Goal: Task Accomplishment & Management: Manage account settings

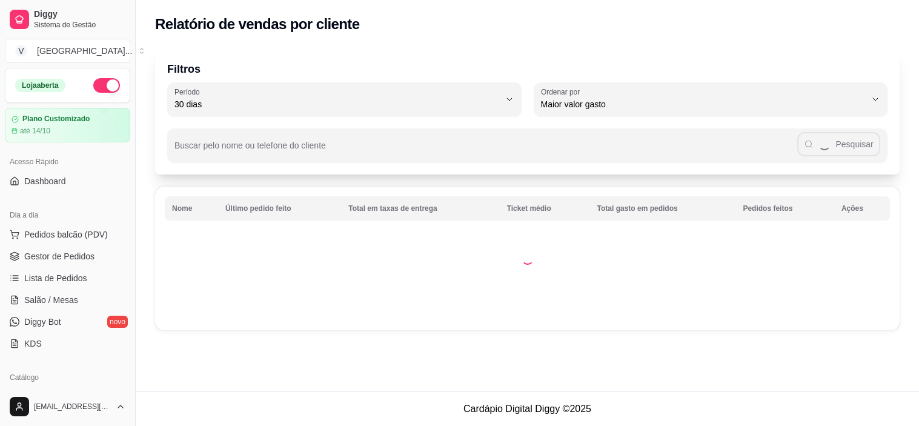
select select "30"
select select "HIGHEST_TOTAL_SPENT_WITH_ORDERS"
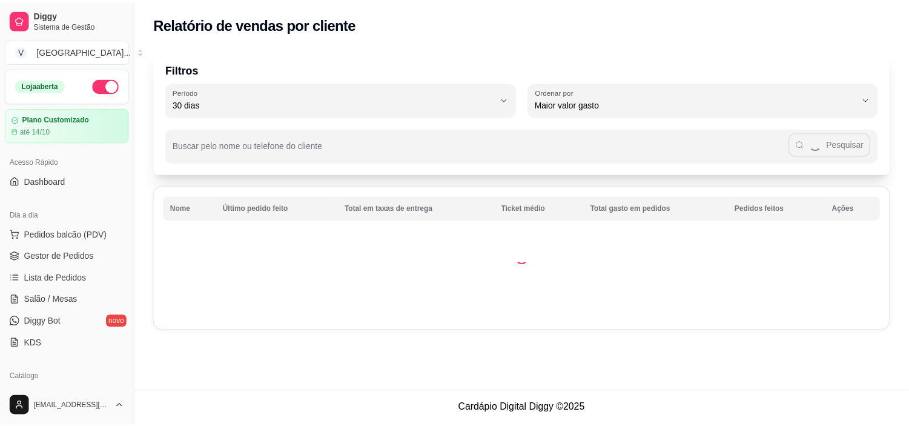
scroll to position [202, 0]
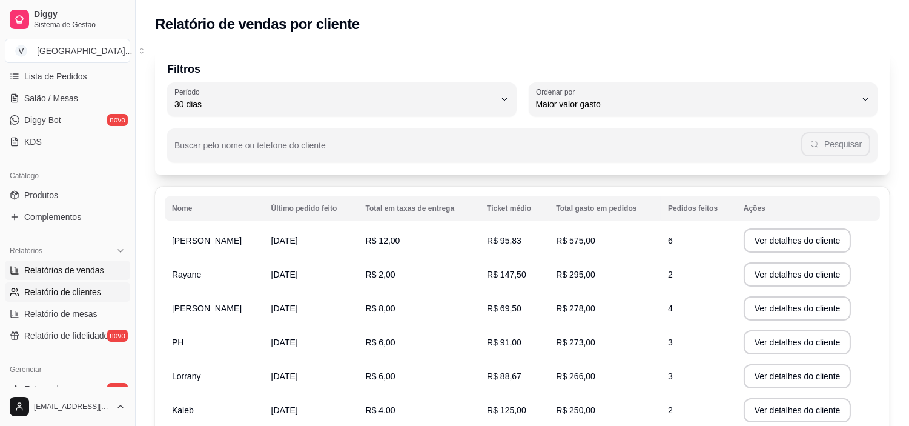
click at [87, 264] on span "Relatórios de vendas" at bounding box center [64, 270] width 80 height 12
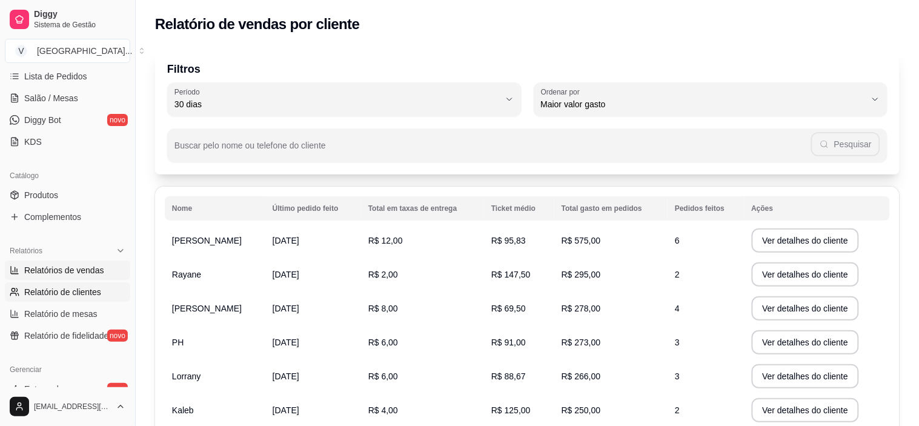
select select "ALL"
select select "0"
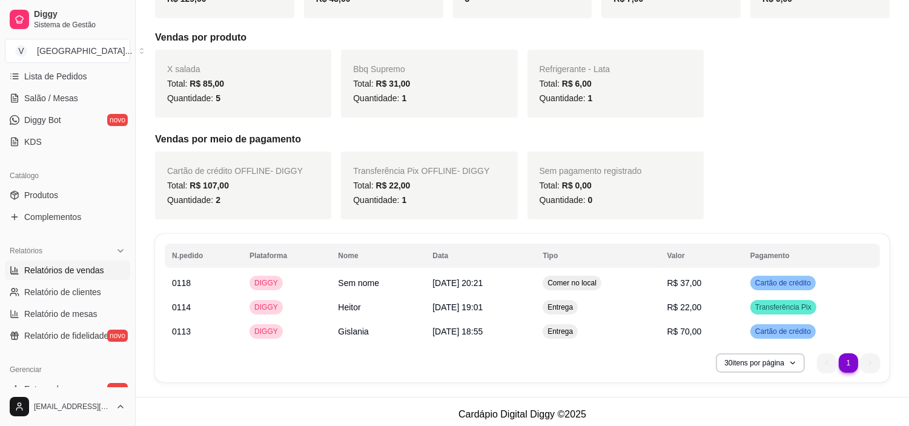
scroll to position [217, 0]
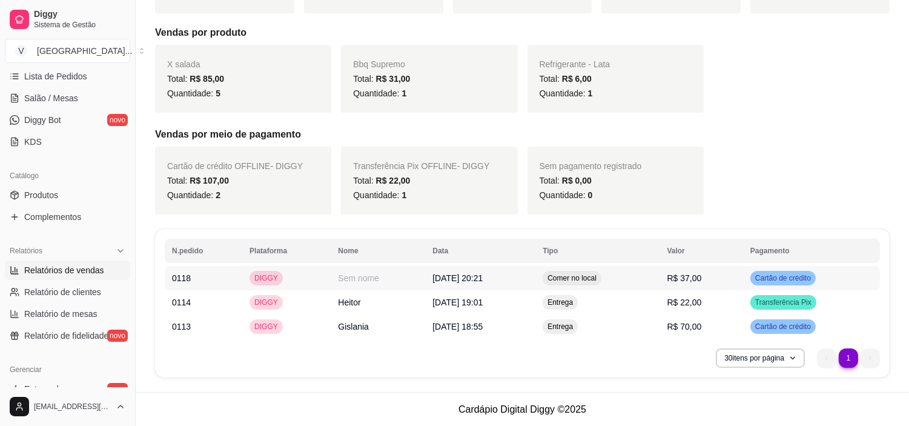
click at [722, 282] on td "R$ 37,00" at bounding box center [700, 278] width 83 height 24
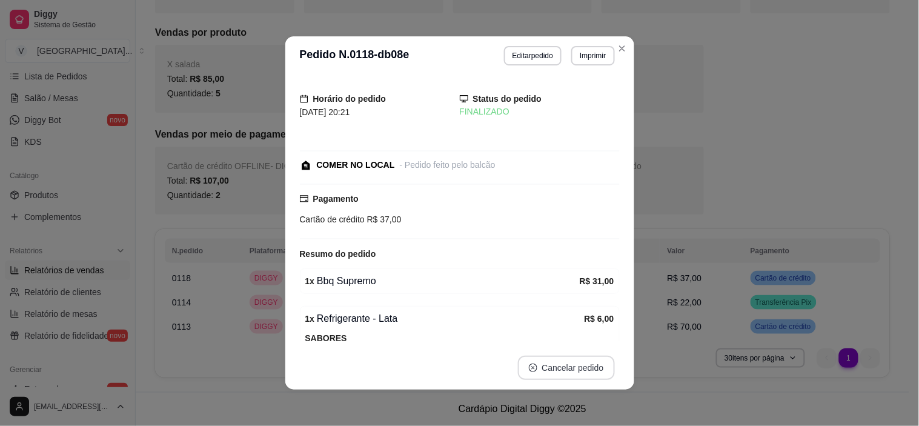
click at [596, 371] on button "Cancelar pedido" at bounding box center [566, 367] width 97 height 24
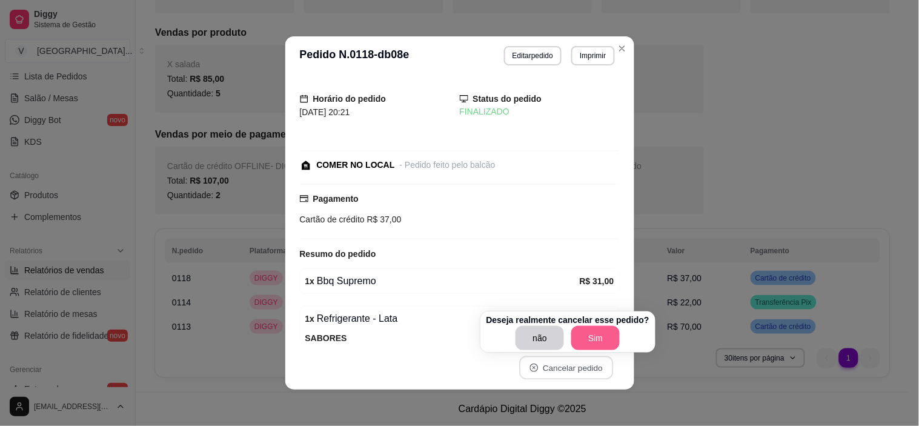
click at [597, 339] on button "Sim" at bounding box center [595, 338] width 48 height 24
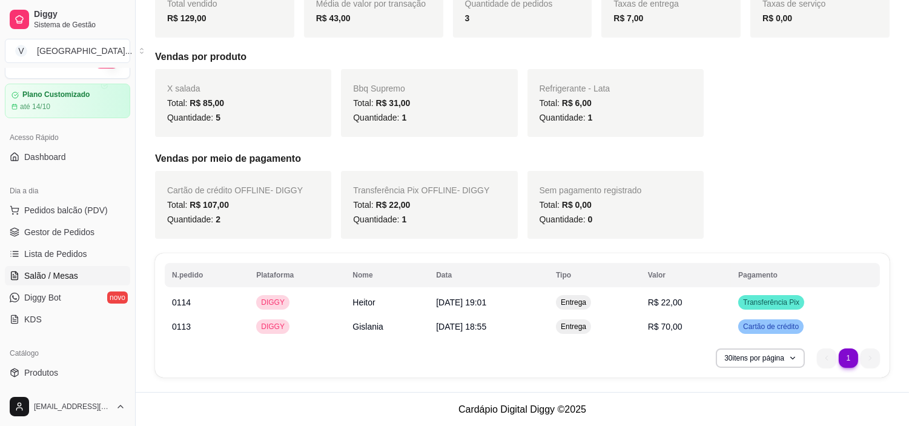
scroll to position [0, 0]
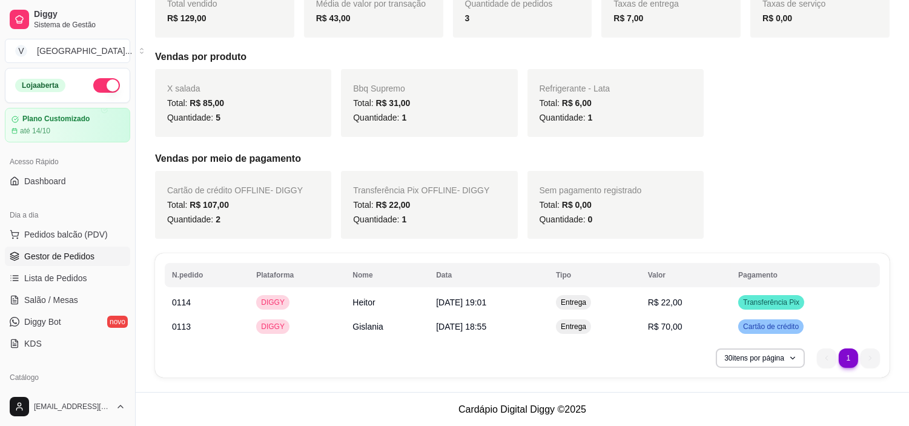
click at [65, 259] on span "Gestor de Pedidos" at bounding box center [59, 256] width 70 height 12
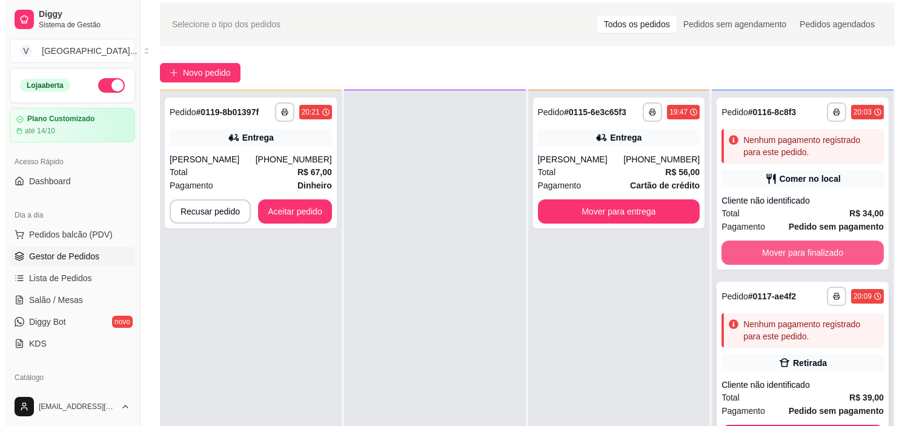
scroll to position [134, 0]
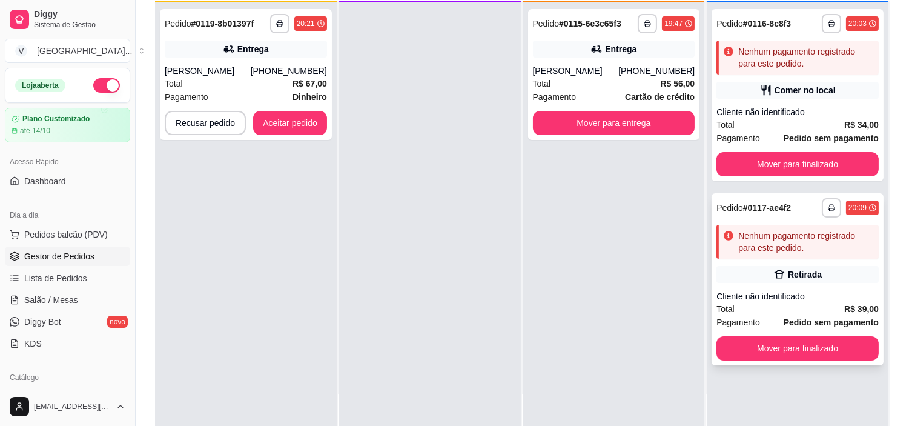
click at [833, 277] on div "Retirada" at bounding box center [797, 274] width 162 height 17
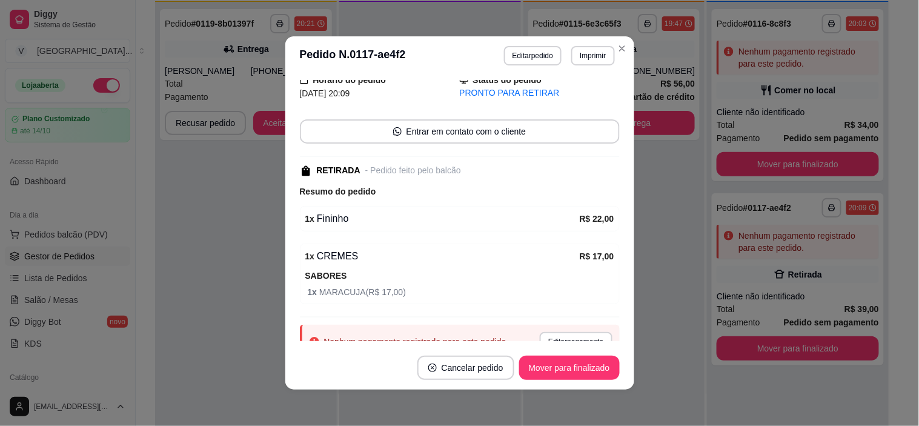
scroll to position [99, 0]
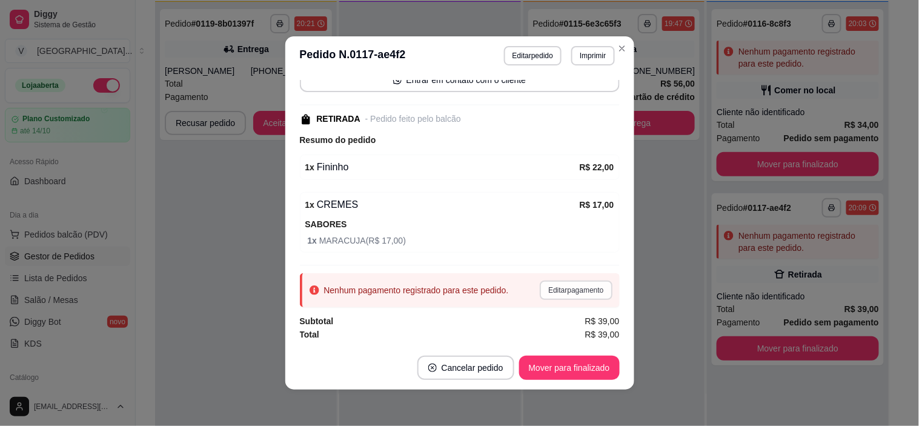
click at [568, 289] on button "Editar pagamento" at bounding box center [575, 289] width 72 height 19
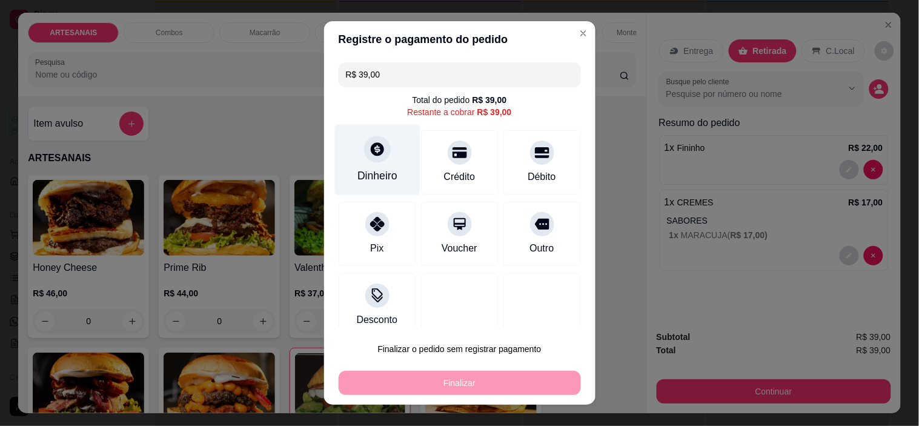
click at [355, 148] on div "Dinheiro" at bounding box center [376, 160] width 85 height 71
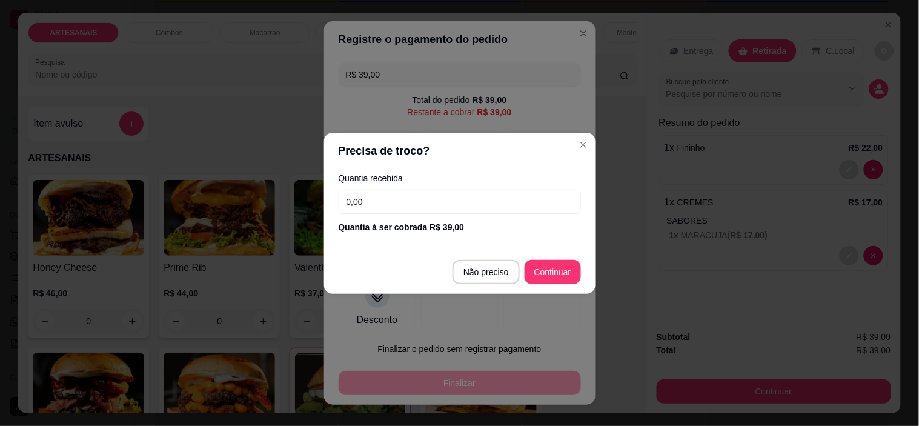
click at [538, 193] on input "0,00" at bounding box center [459, 202] width 242 height 24
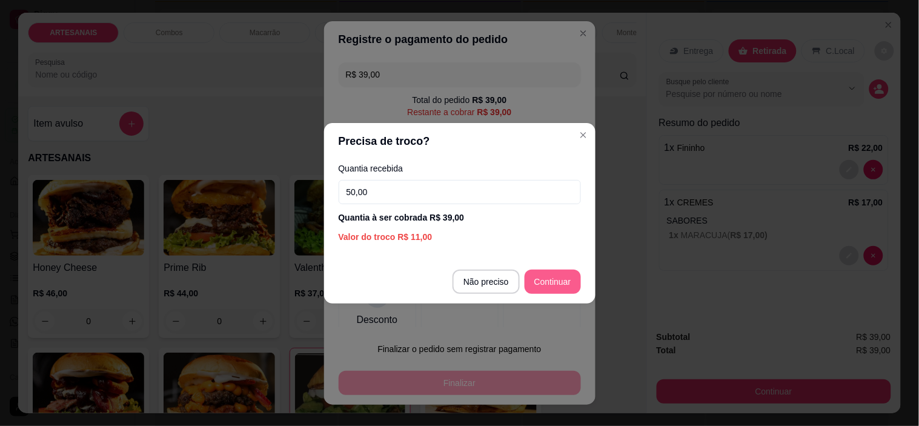
type input "50,00"
type input "R$ 0,00"
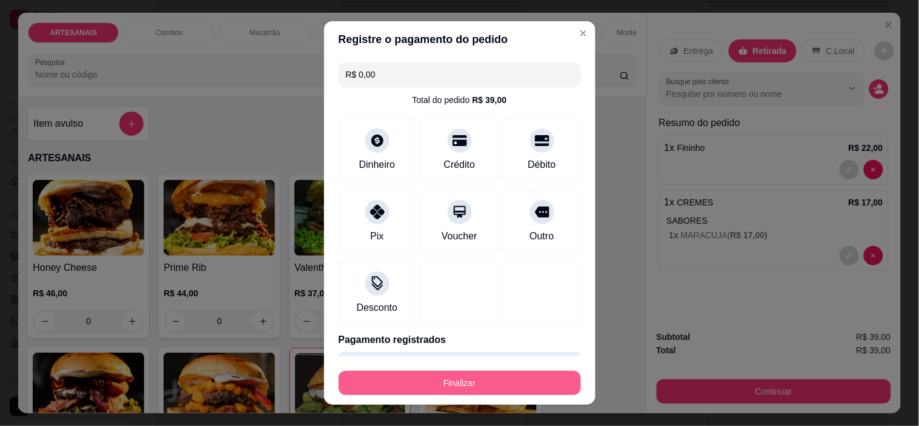
click at [470, 384] on button "Finalizar" at bounding box center [459, 383] width 242 height 24
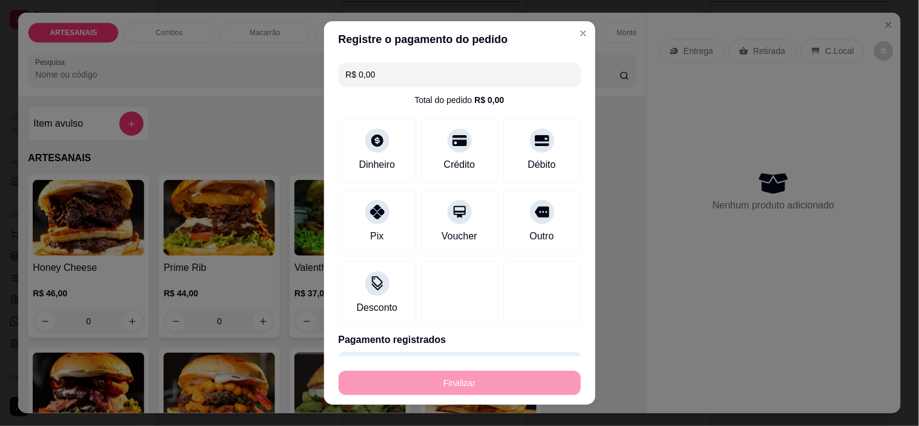
type input "0"
type input "-R$ 39,00"
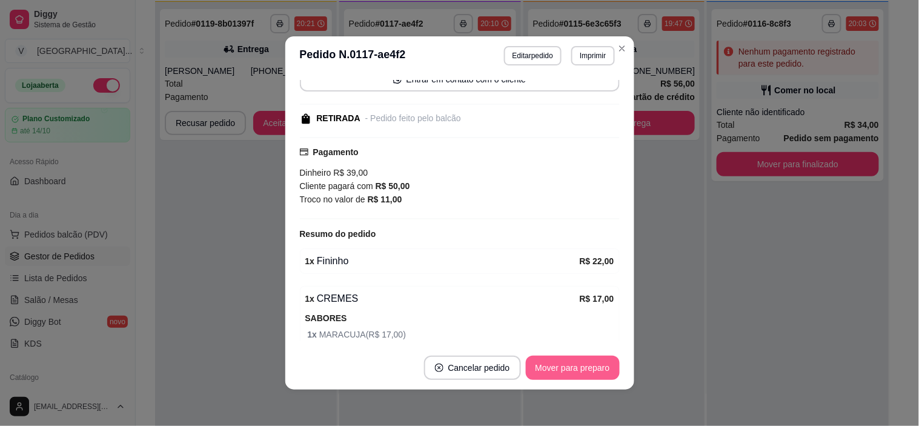
click at [585, 372] on button "Mover para preparo" at bounding box center [573, 367] width 94 height 24
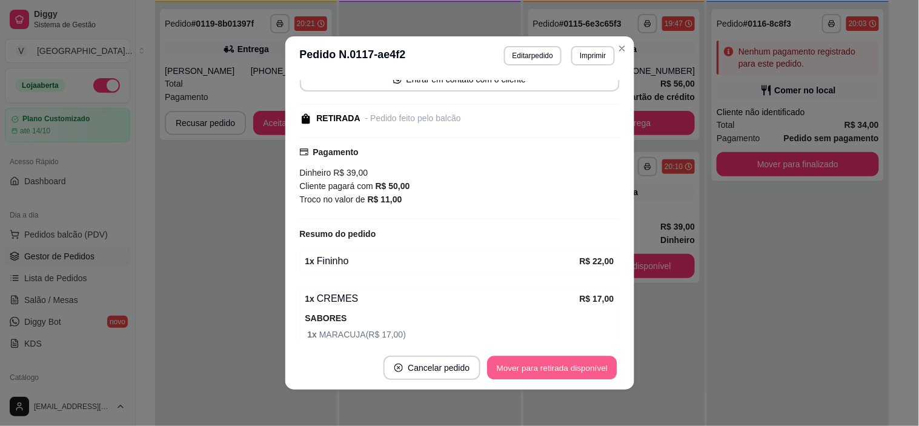
click at [587, 371] on button "Mover para retirada disponível" at bounding box center [552, 368] width 130 height 24
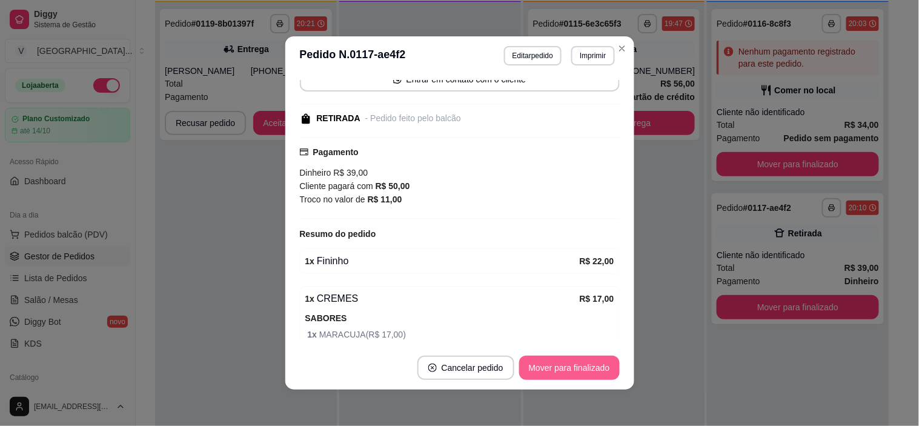
click at [587, 371] on button "Mover para finalizado" at bounding box center [569, 367] width 101 height 24
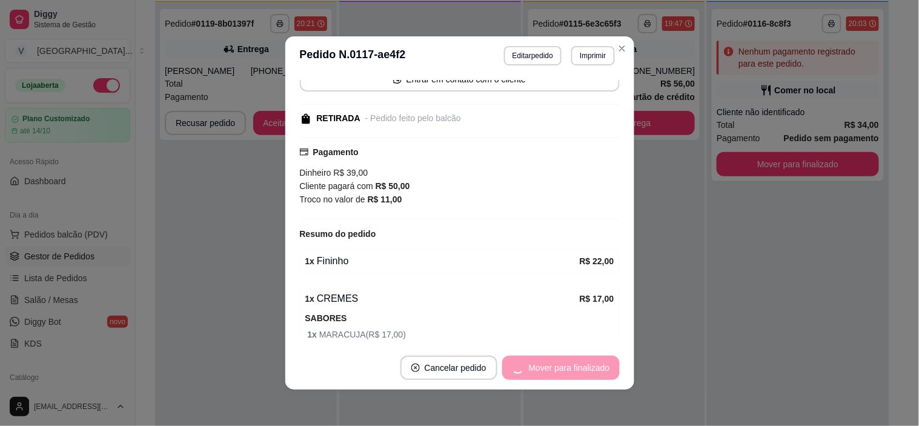
scroll to position [85, 0]
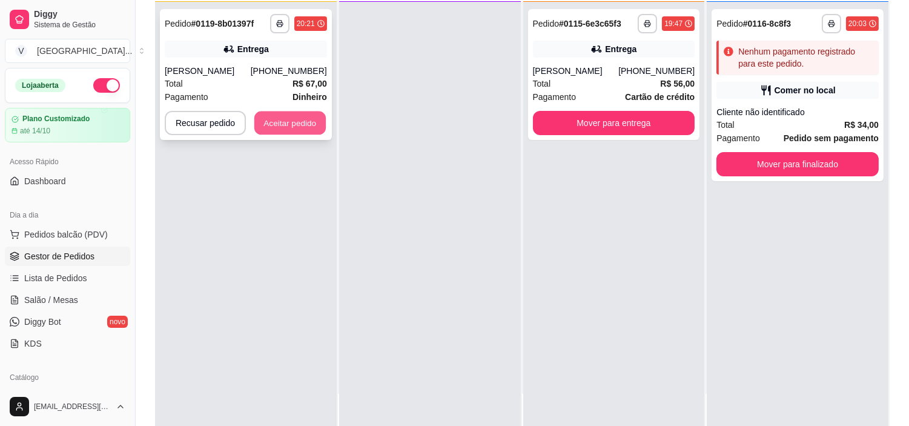
click at [298, 131] on button "Aceitar pedido" at bounding box center [289, 123] width 71 height 24
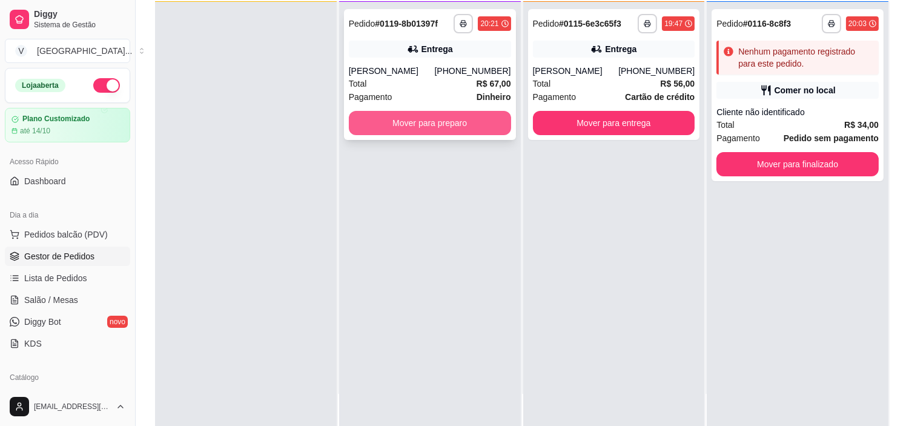
click at [467, 126] on button "Mover para preparo" at bounding box center [430, 123] width 162 height 24
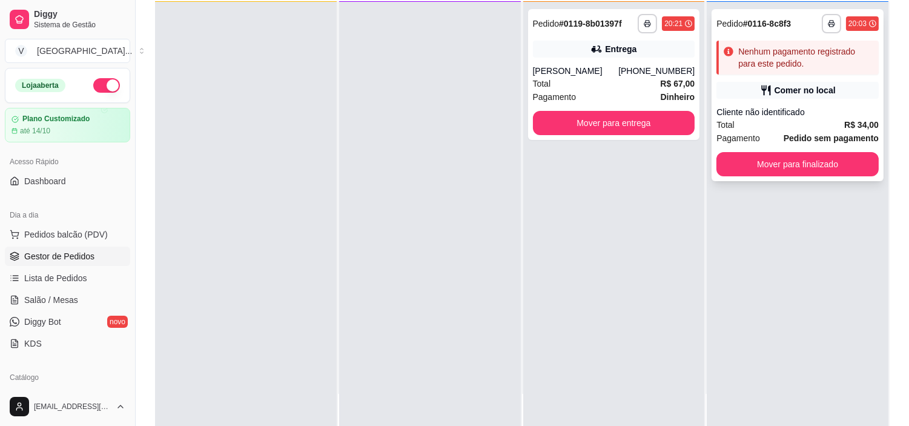
click at [757, 78] on div "**********" at bounding box center [797, 95] width 172 height 172
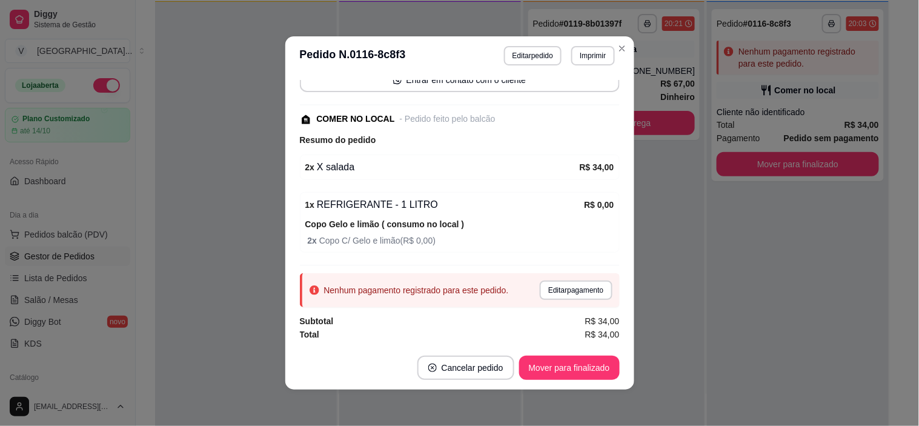
scroll to position [2, 0]
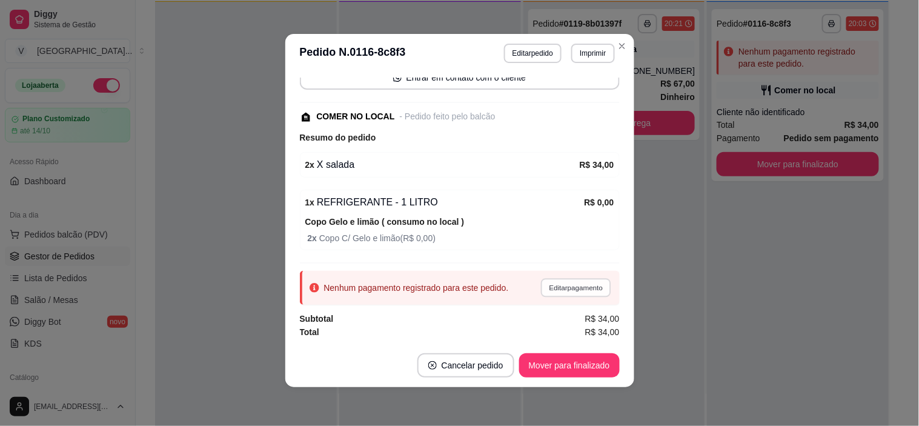
click at [573, 278] on button "Editar pagamento" at bounding box center [576, 287] width 70 height 19
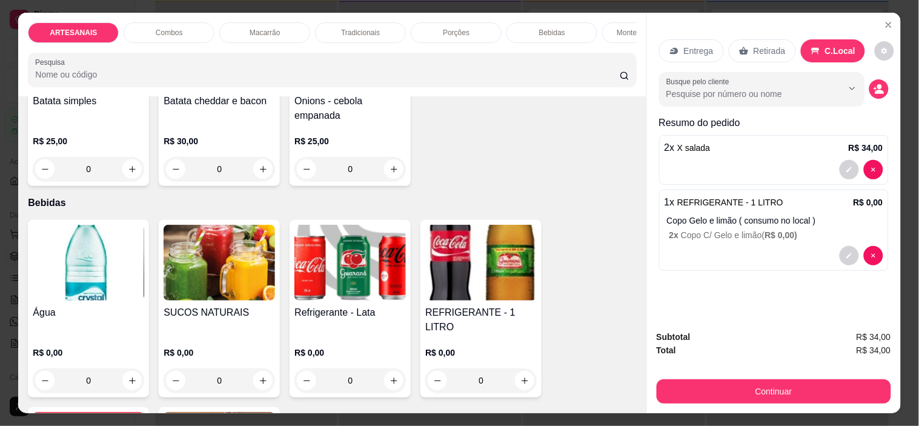
scroll to position [894, 0]
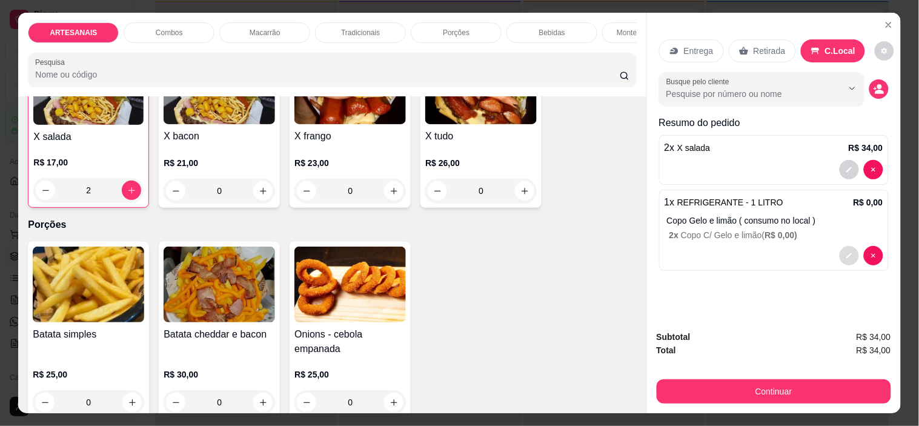
click at [848, 246] on button "decrease-product-quantity" at bounding box center [848, 255] width 19 height 19
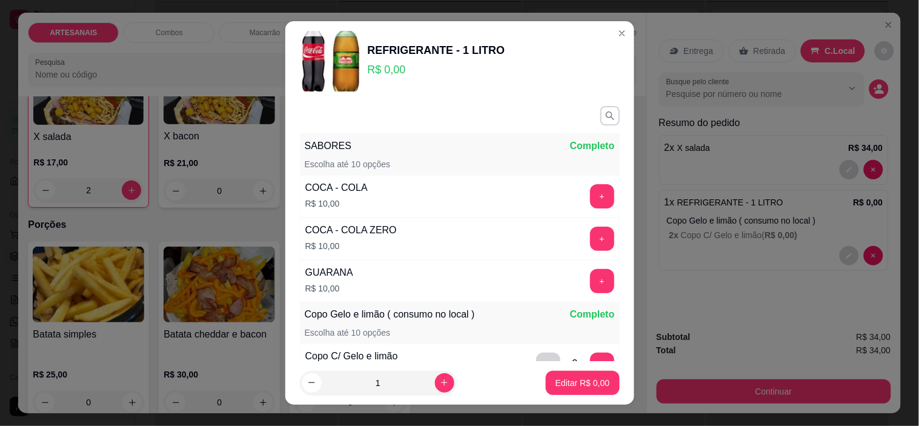
click at [486, 193] on div "COCA - COLA R$ 10,00 +" at bounding box center [460, 196] width 320 height 42
click at [590, 197] on button "+" at bounding box center [602, 196] width 24 height 24
click at [571, 384] on p "Editar R$ 10,00" at bounding box center [579, 383] width 59 height 12
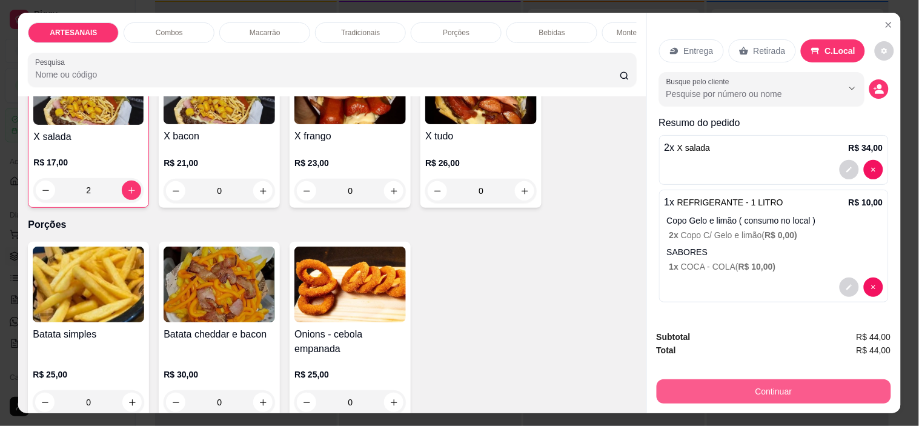
click at [819, 379] on button "Continuar" at bounding box center [773, 391] width 234 height 24
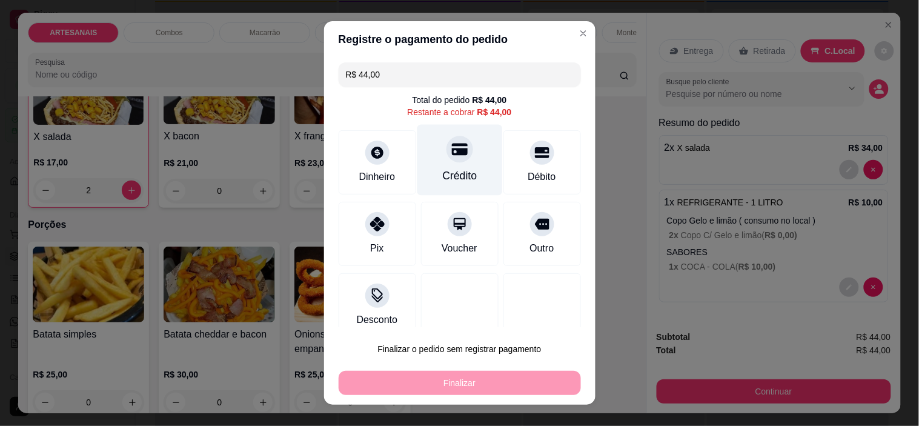
click at [418, 154] on div "Crédito" at bounding box center [459, 160] width 85 height 71
type input "R$ 0,00"
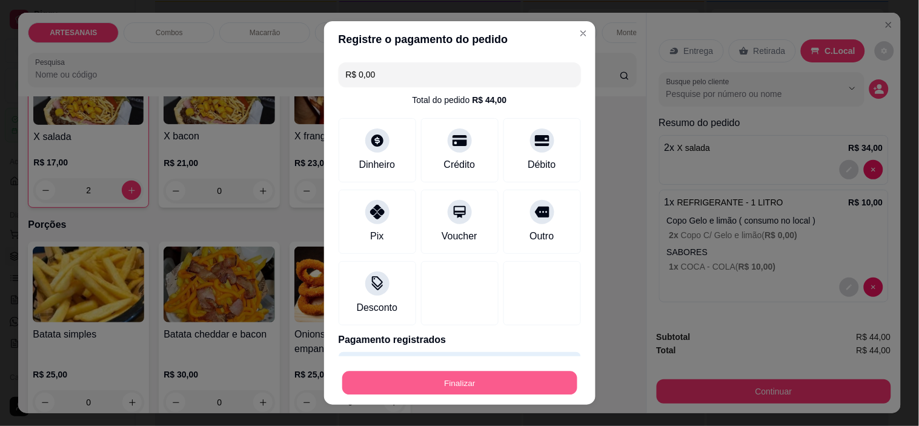
click at [468, 384] on button "Finalizar" at bounding box center [459, 383] width 235 height 24
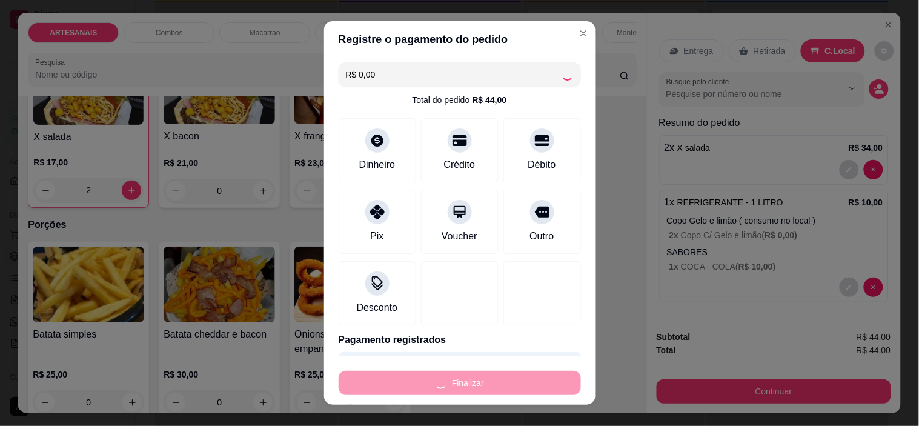
type input "0"
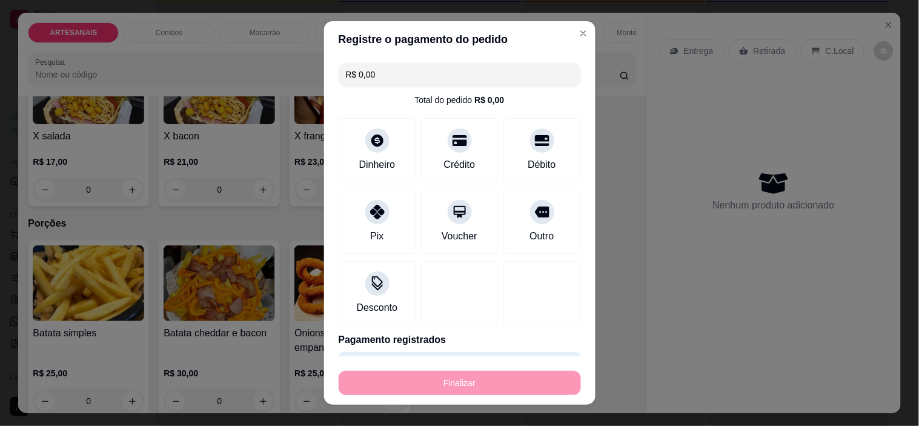
type input "-R$ 44,00"
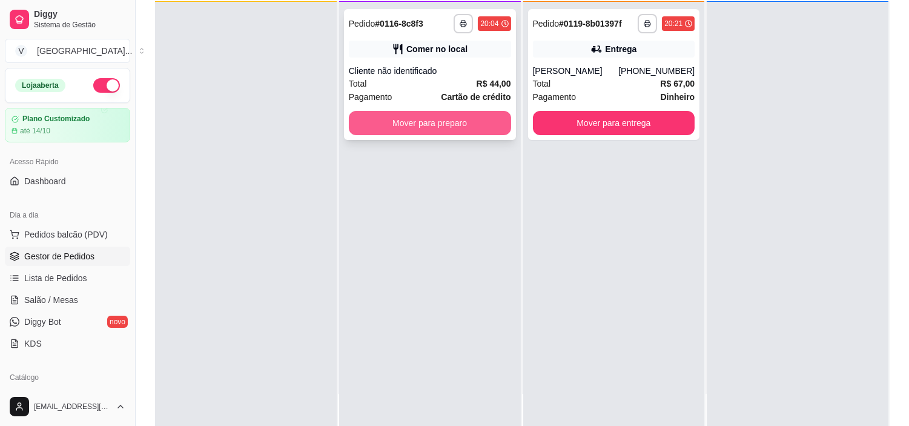
click at [459, 117] on button "Mover para preparo" at bounding box center [430, 123] width 162 height 24
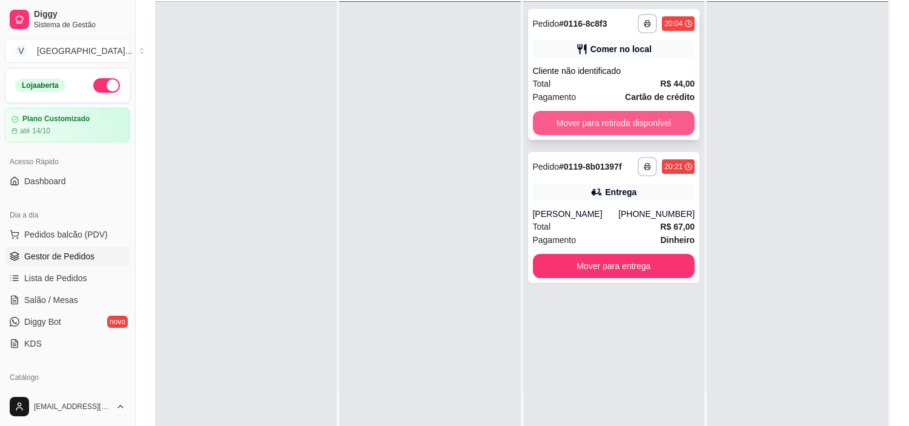
click at [612, 122] on button "Mover para retirada disponível" at bounding box center [614, 123] width 162 height 24
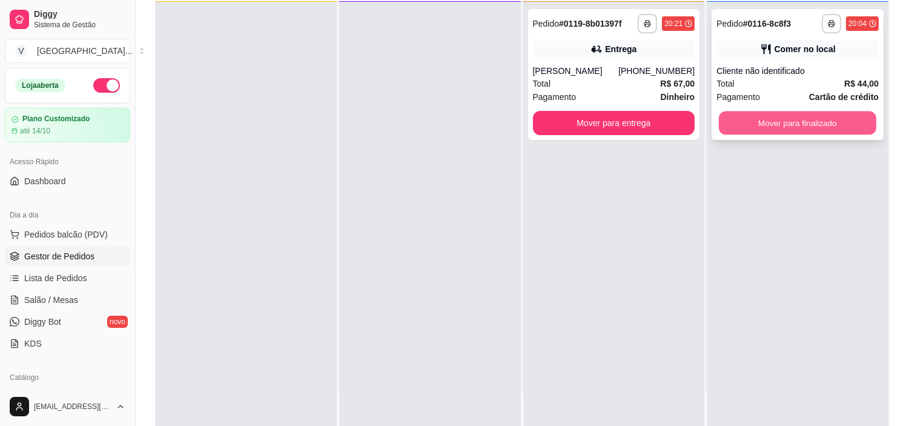
click at [796, 119] on button "Mover para finalizado" at bounding box center [797, 123] width 157 height 24
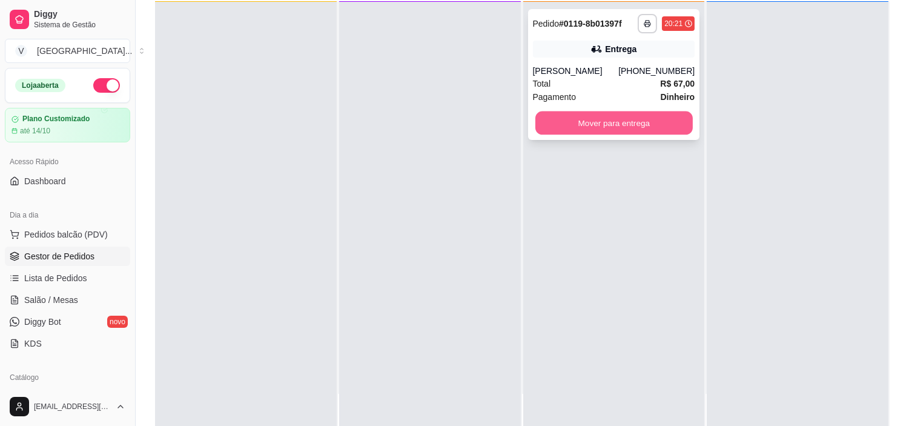
click at [650, 122] on button "Mover para entrega" at bounding box center [613, 123] width 157 height 24
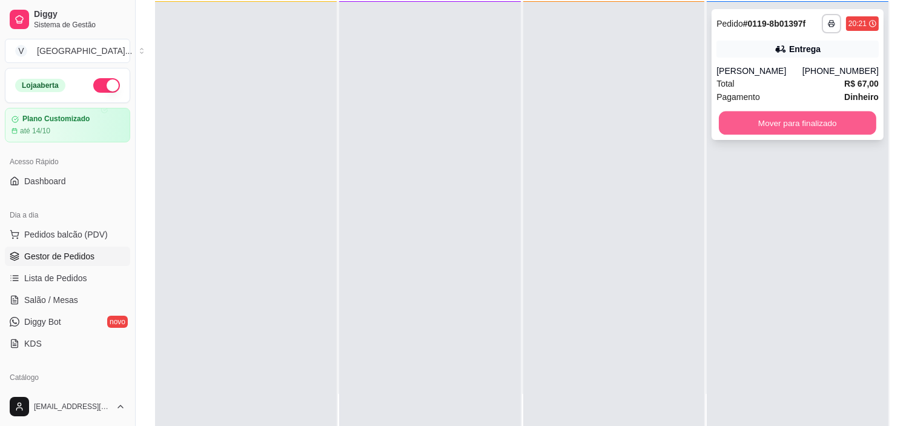
click at [809, 122] on button "Mover para finalizado" at bounding box center [797, 123] width 157 height 24
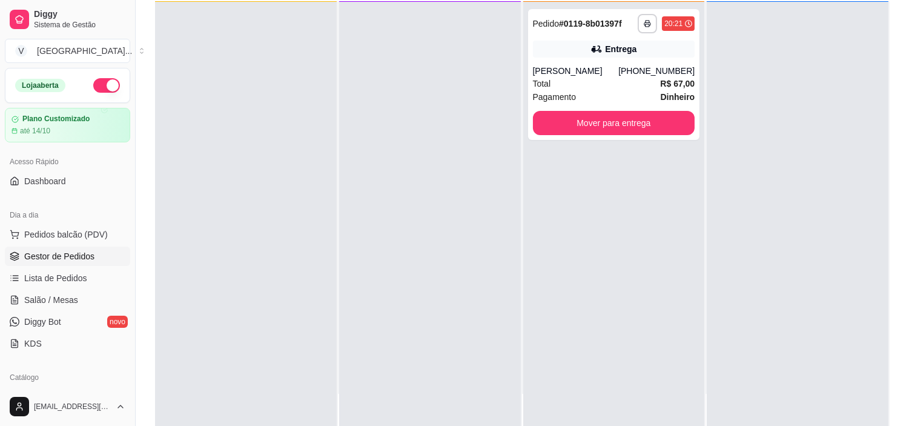
click at [626, 83] on div "Total R$ 67,00" at bounding box center [614, 83] width 162 height 13
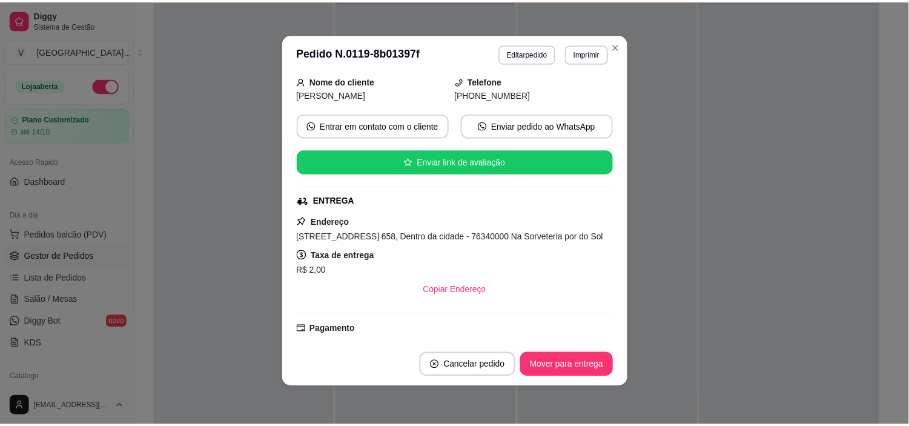
scroll to position [47, 0]
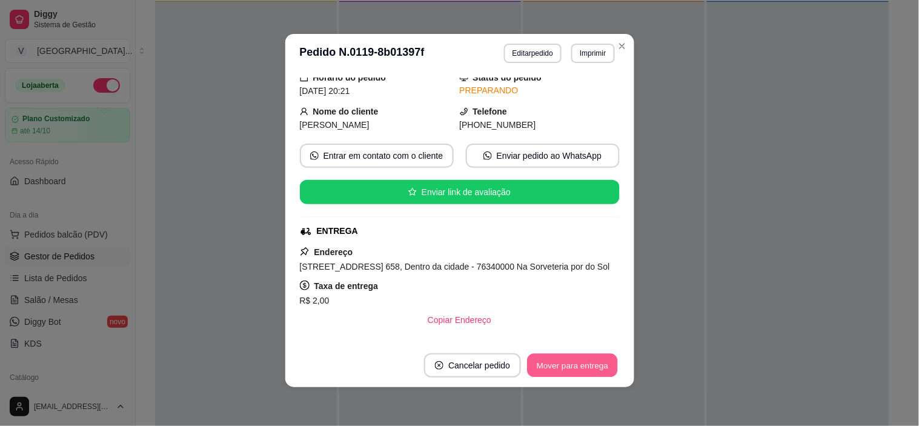
click at [590, 362] on button "Mover para entrega" at bounding box center [572, 366] width 91 height 24
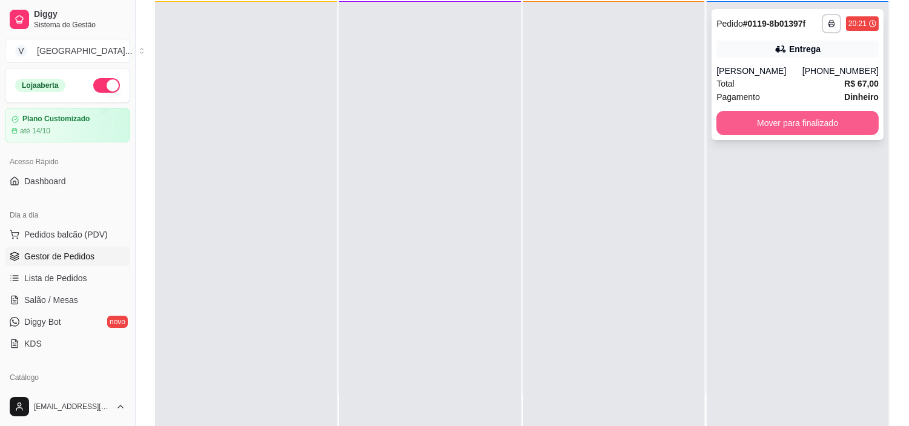
click at [796, 107] on div "**********" at bounding box center [797, 74] width 172 height 131
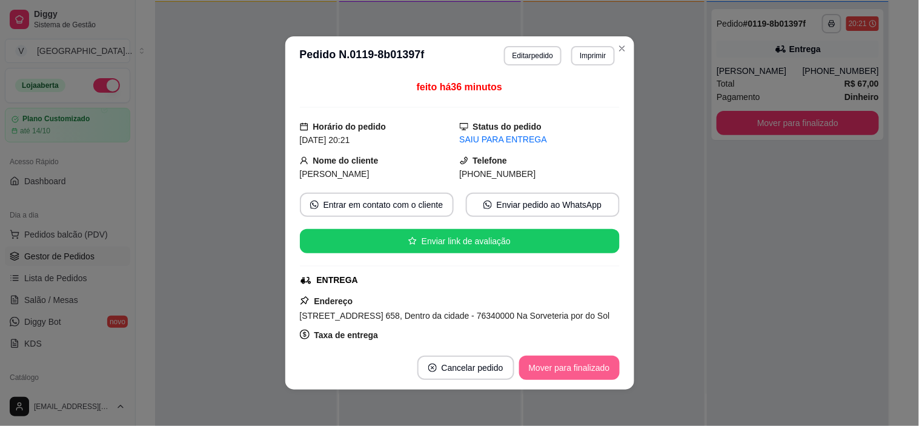
click at [561, 371] on button "Mover para finalizado" at bounding box center [569, 367] width 101 height 24
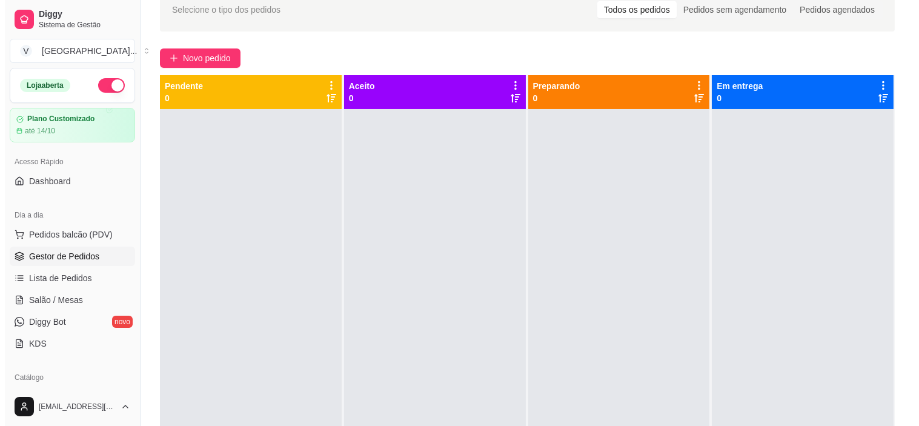
scroll to position [0, 0]
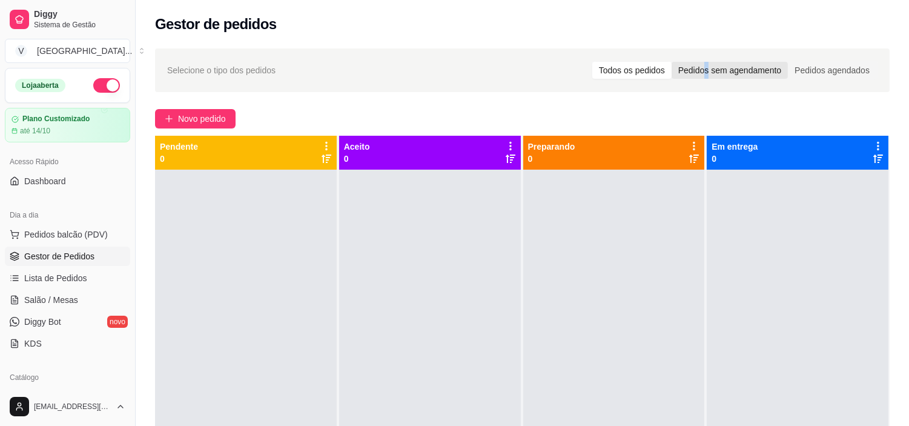
click at [709, 76] on div "Pedidos sem agendamento" at bounding box center [729, 70] width 116 height 17
click at [753, 65] on div "Pedidos sem agendamento" at bounding box center [729, 70] width 116 height 17
click at [671, 62] on input "Pedidos sem agendamento" at bounding box center [671, 62] width 0 height 0
click at [656, 70] on div "Todos os pedidos" at bounding box center [631, 70] width 79 height 17
click at [592, 62] on input "Todos os pedidos" at bounding box center [592, 62] width 0 height 0
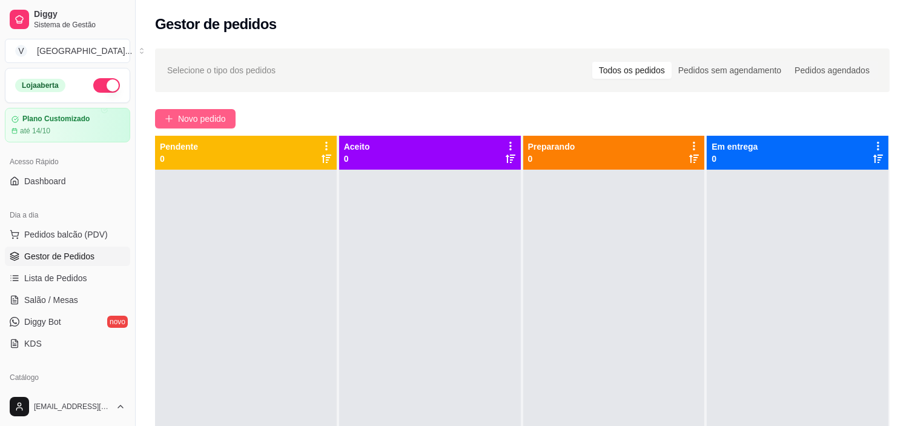
click at [219, 118] on span "Novo pedido" at bounding box center [202, 118] width 48 height 13
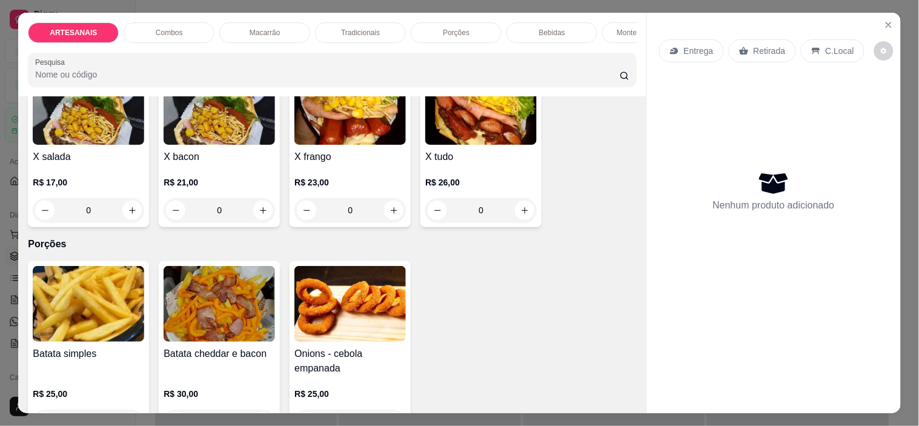
scroll to position [874, 0]
click at [131, 209] on div "0" at bounding box center [88, 209] width 111 height 24
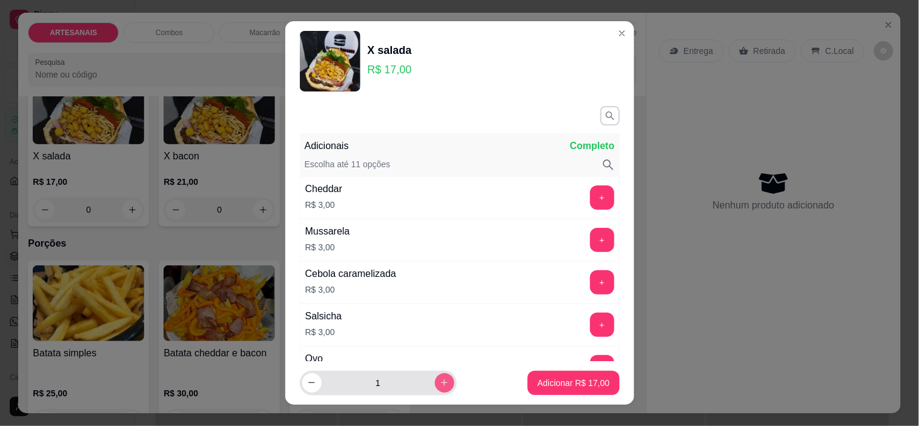
click at [440, 378] on icon "increase-product-quantity" at bounding box center [444, 382] width 9 height 9
click at [436, 378] on button "increase-product-quantity" at bounding box center [444, 382] width 19 height 19
type input "4"
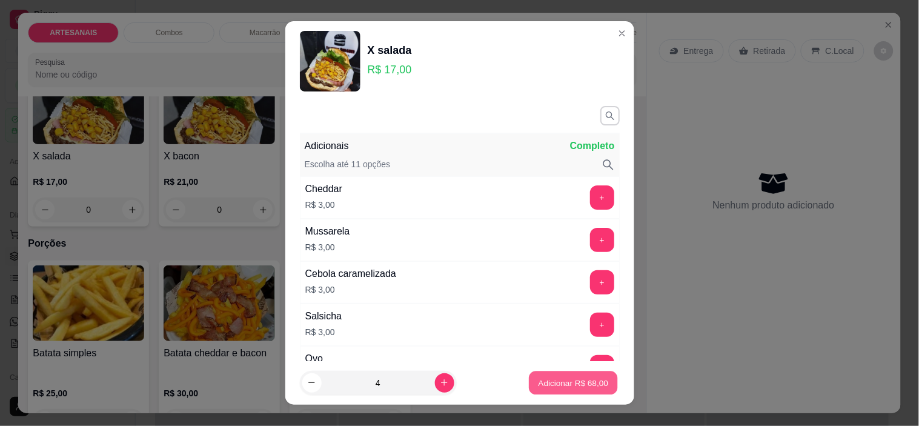
click at [547, 388] on p "Adicionar R$ 68,00" at bounding box center [573, 383] width 70 height 12
type input "4"
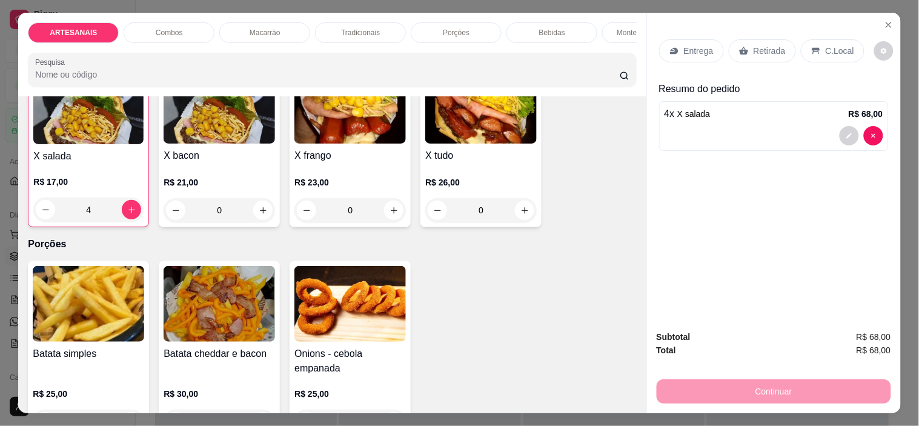
click at [746, 50] on div "Retirada" at bounding box center [761, 50] width 67 height 23
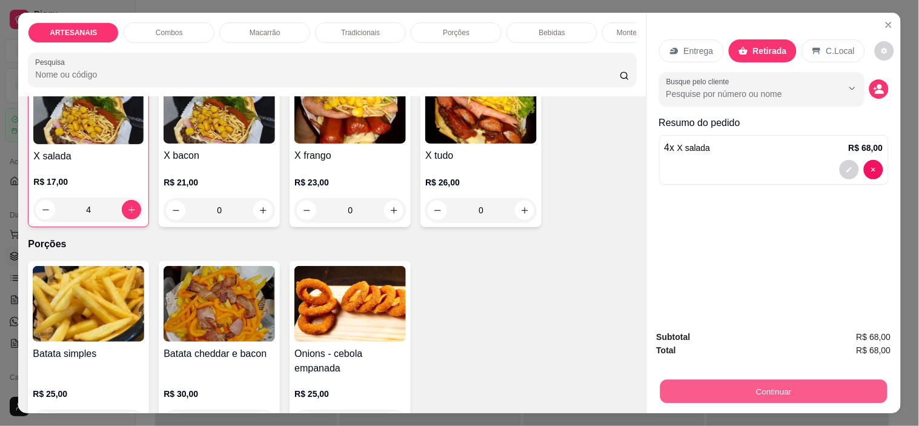
click at [766, 385] on button "Continuar" at bounding box center [772, 392] width 227 height 24
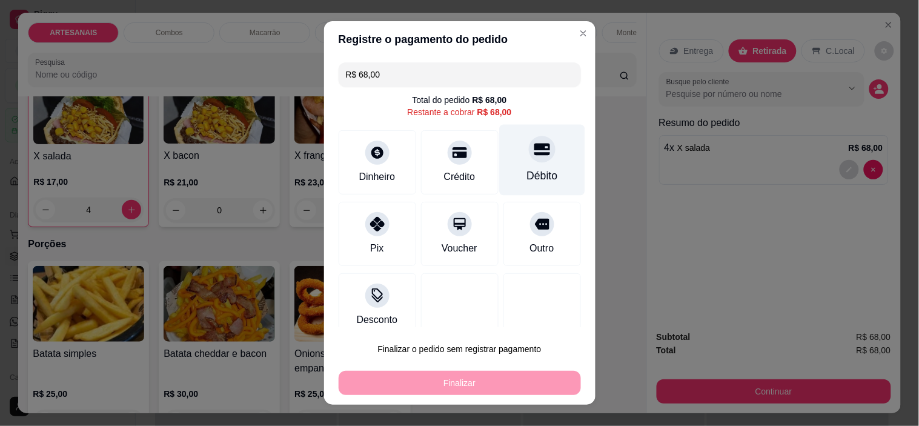
click at [535, 148] on div "Débito" at bounding box center [541, 160] width 85 height 71
type input "R$ 0,00"
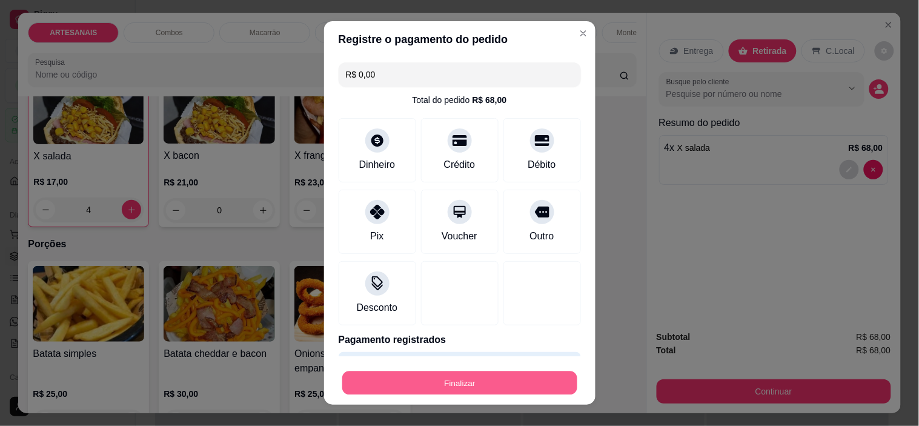
click at [473, 378] on button "Finalizar" at bounding box center [459, 383] width 235 height 24
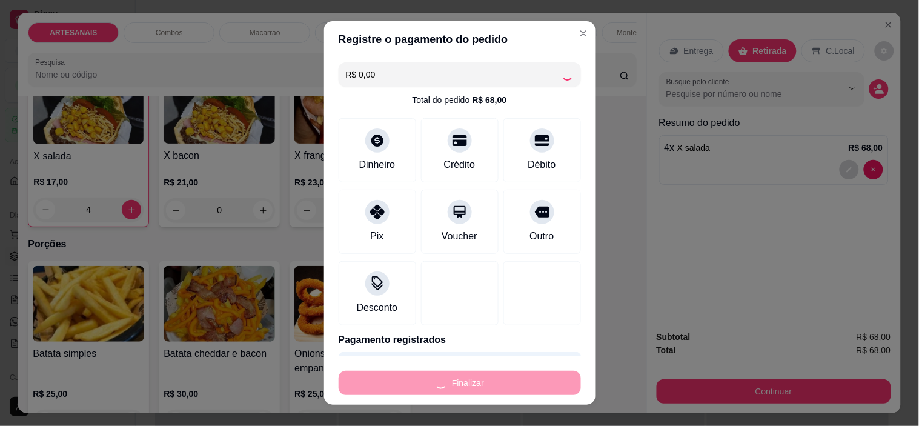
type input "0"
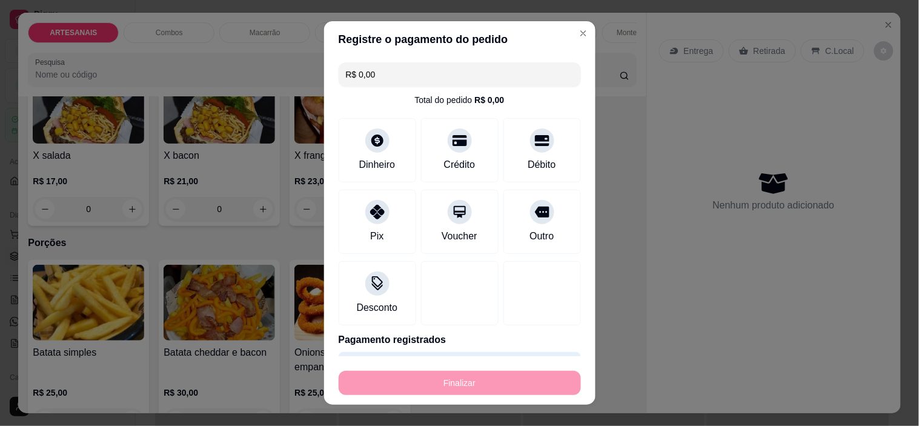
type input "-R$ 68,00"
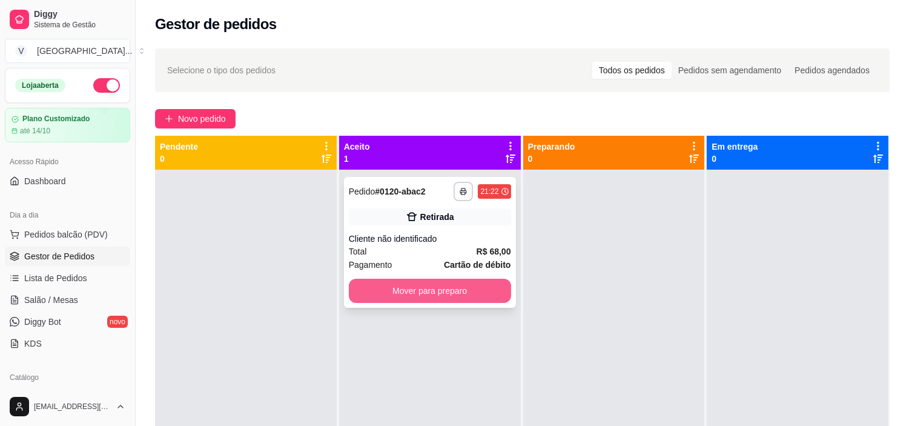
click at [503, 288] on button "Mover para preparo" at bounding box center [430, 291] width 162 height 24
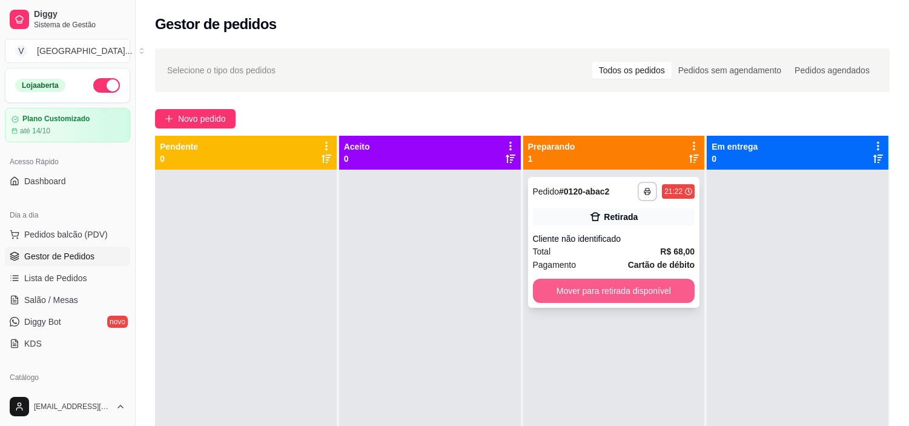
click at [657, 291] on button "Mover para retirada disponível" at bounding box center [614, 291] width 162 height 24
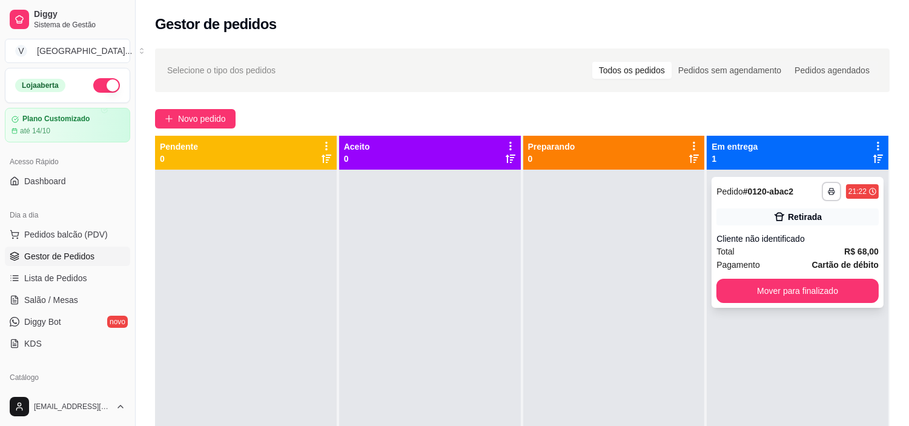
click at [791, 263] on div "Pagamento Cartão de débito" at bounding box center [797, 264] width 162 height 13
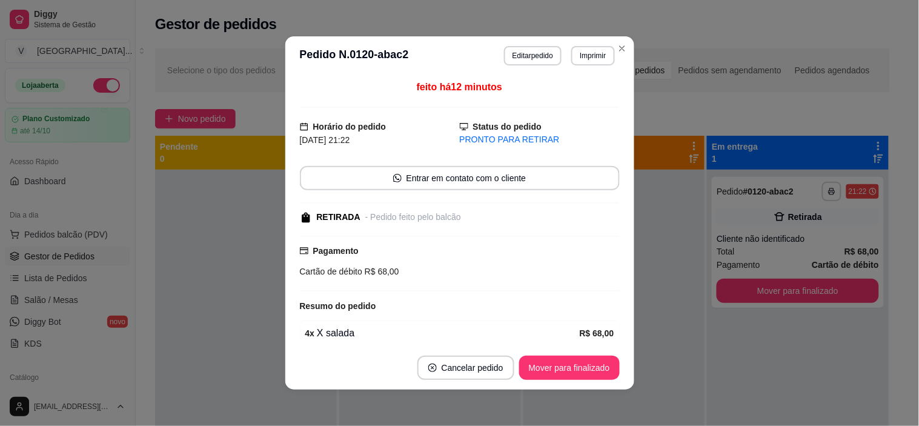
scroll to position [53, 0]
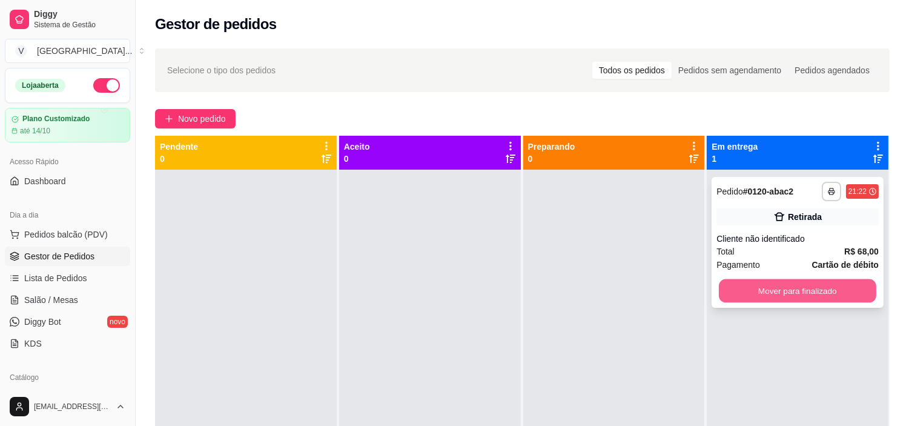
click at [811, 299] on button "Mover para finalizado" at bounding box center [797, 291] width 157 height 24
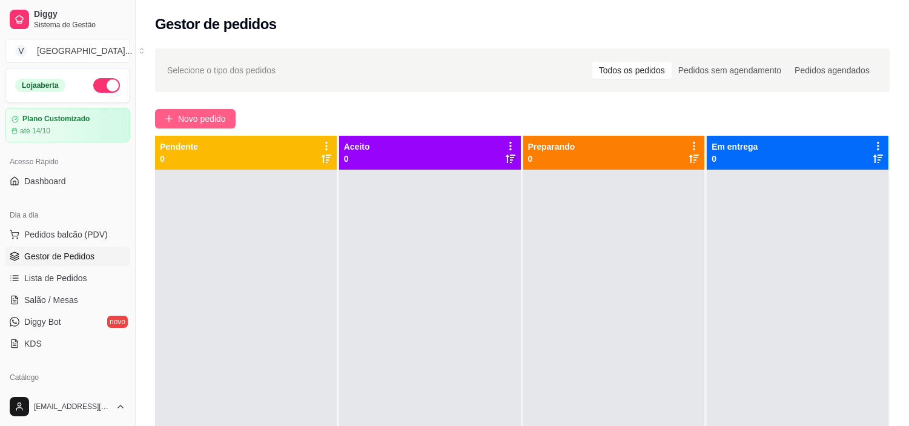
drag, startPoint x: 184, startPoint y: 105, endPoint x: 186, endPoint y: 113, distance: 8.7
click at [184, 104] on div "Selecione o tipo dos pedidos Todos os pedidos Pedidos sem agendamento Pedidos a…" at bounding box center [522, 308] width 773 height 535
click at [188, 114] on span "Novo pedido" at bounding box center [202, 118] width 48 height 13
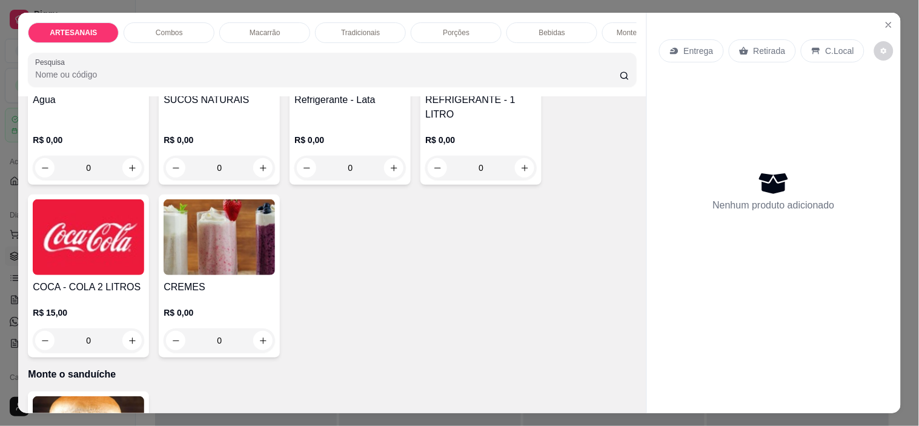
scroll to position [1480, 0]
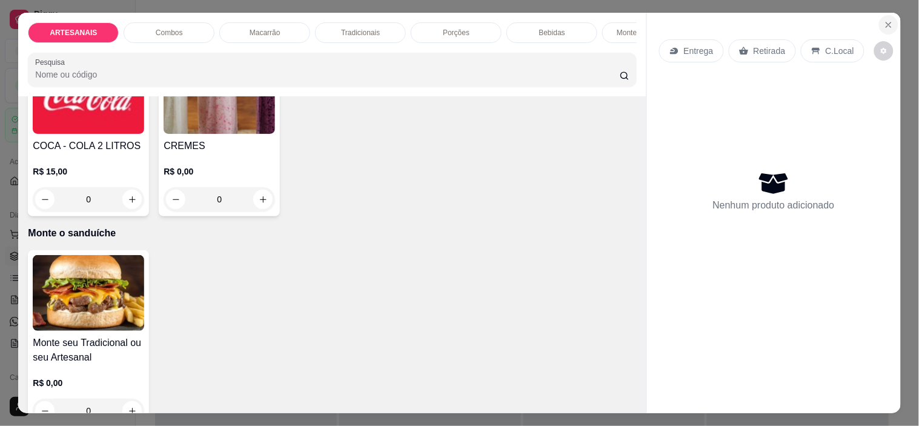
click at [883, 20] on icon "Close" at bounding box center [888, 25] width 10 height 10
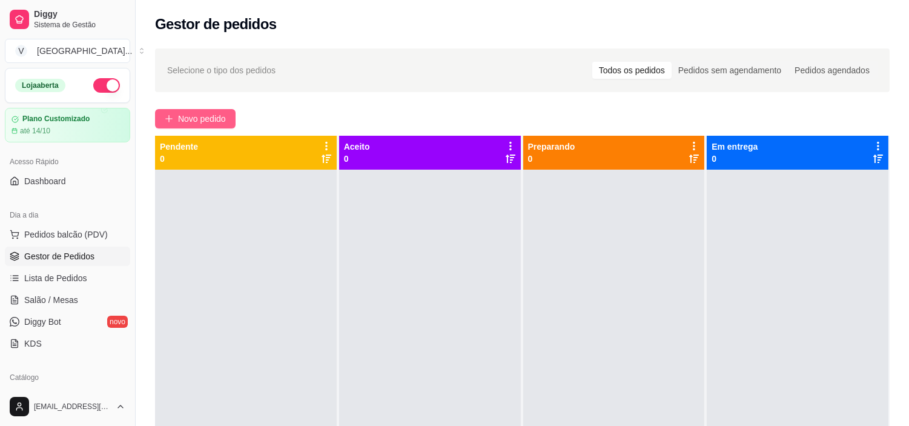
click at [202, 115] on span "Novo pedido" at bounding box center [202, 118] width 48 height 13
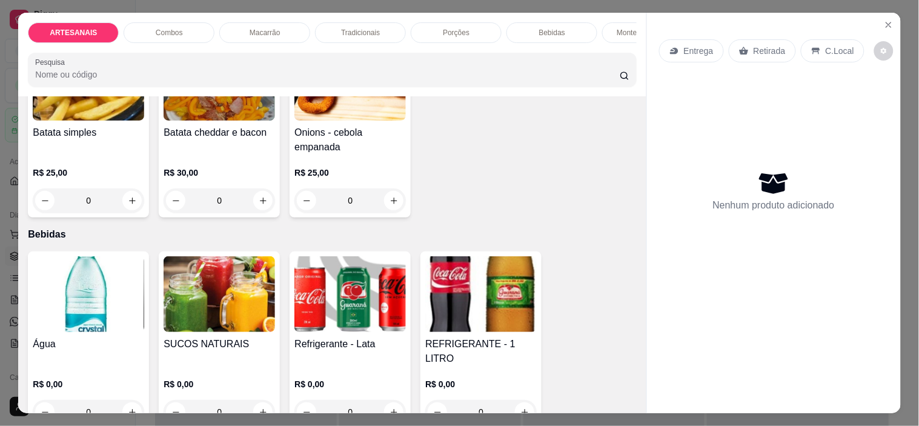
scroll to position [1230, 0]
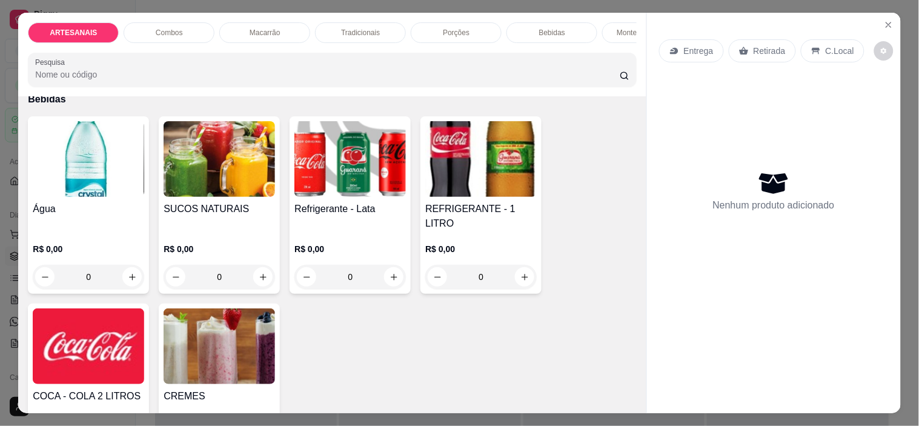
click at [517, 271] on div "0" at bounding box center [480, 277] width 111 height 24
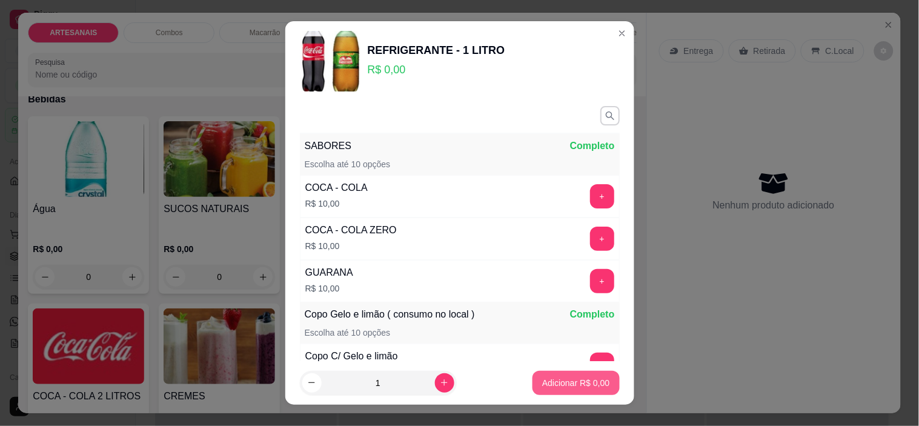
click at [566, 375] on button "Adicionar R$ 0,00" at bounding box center [575, 383] width 87 height 24
type input "1"
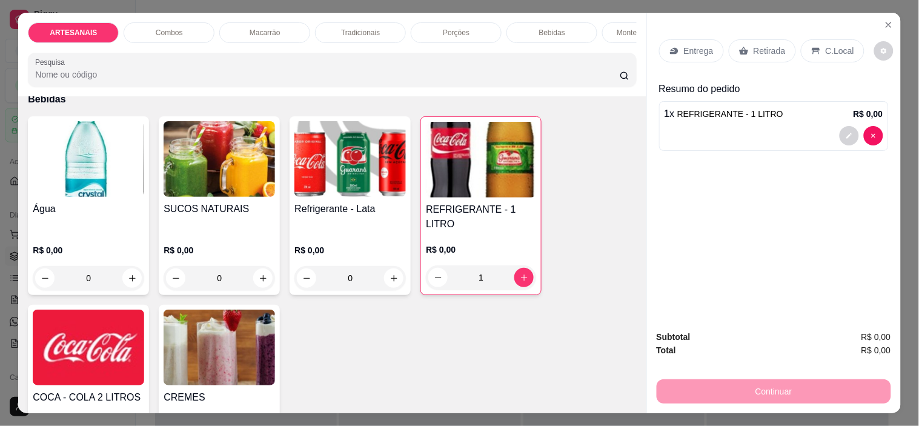
click at [499, 243] on p "R$ 0,00" at bounding box center [481, 249] width 110 height 12
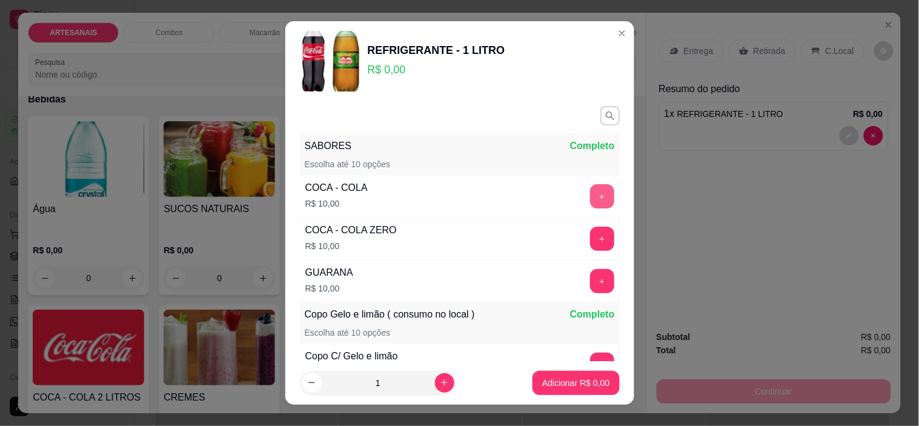
click at [590, 194] on button "+" at bounding box center [602, 196] width 24 height 24
click at [585, 384] on p "Adicionar R$ 10,00" at bounding box center [573, 383] width 70 height 12
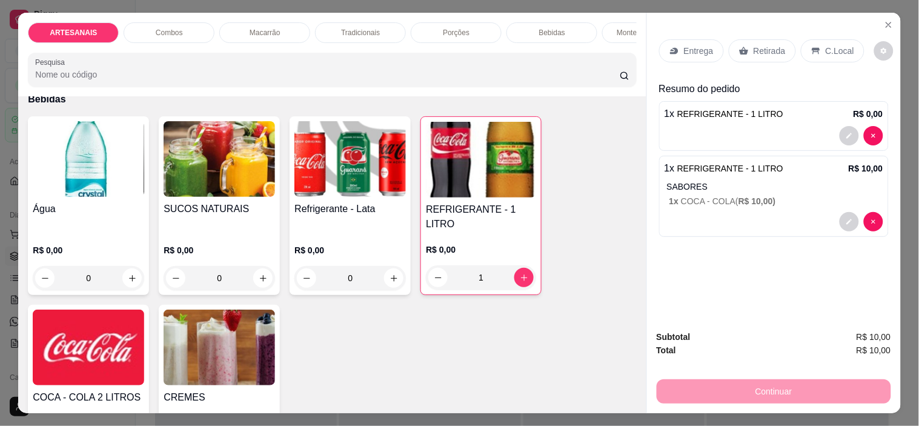
click at [728, 376] on div "Continuar" at bounding box center [773, 389] width 234 height 27
click at [702, 47] on p "Entrega" at bounding box center [699, 51] width 30 height 12
click at [811, 48] on icon at bounding box center [815, 51] width 8 height 7
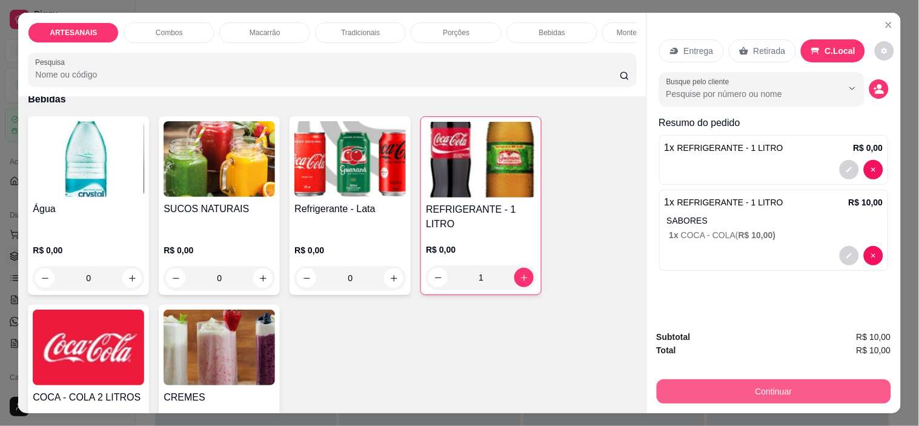
click at [814, 392] on button "Continuar" at bounding box center [773, 391] width 234 height 24
click at [777, 392] on button "Continuar" at bounding box center [773, 391] width 234 height 24
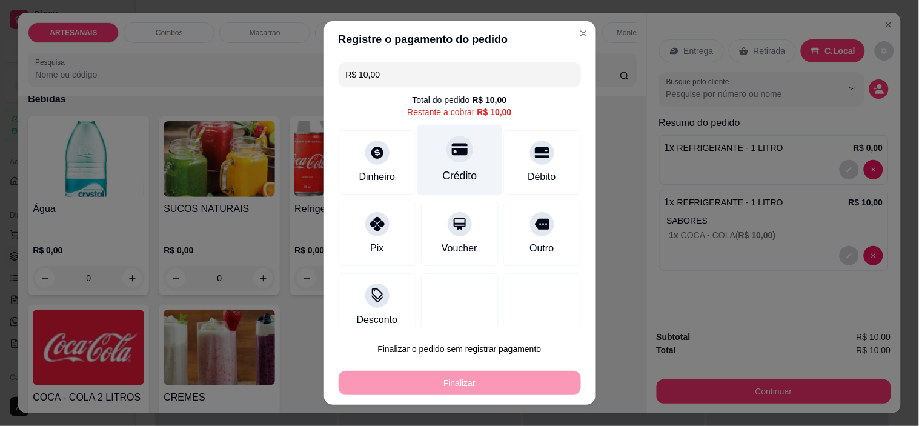
click at [451, 148] on icon at bounding box center [459, 149] width 16 height 16
type input "R$ 0,00"
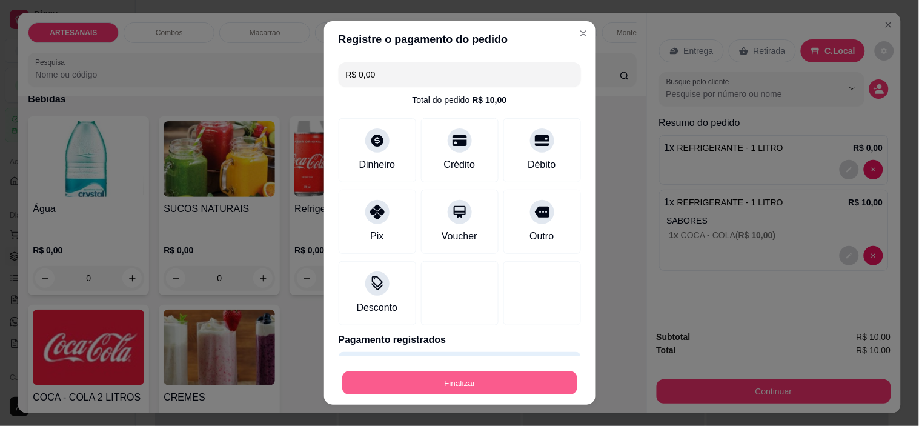
click at [529, 377] on button "Finalizar" at bounding box center [459, 383] width 235 height 24
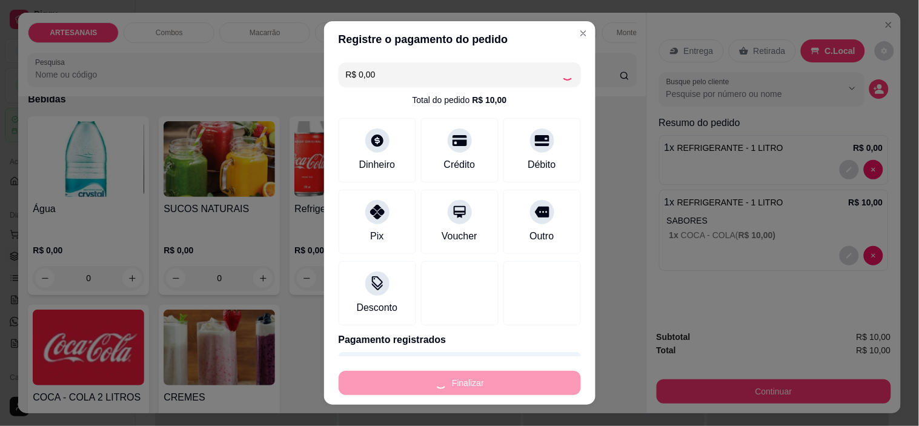
type input "0"
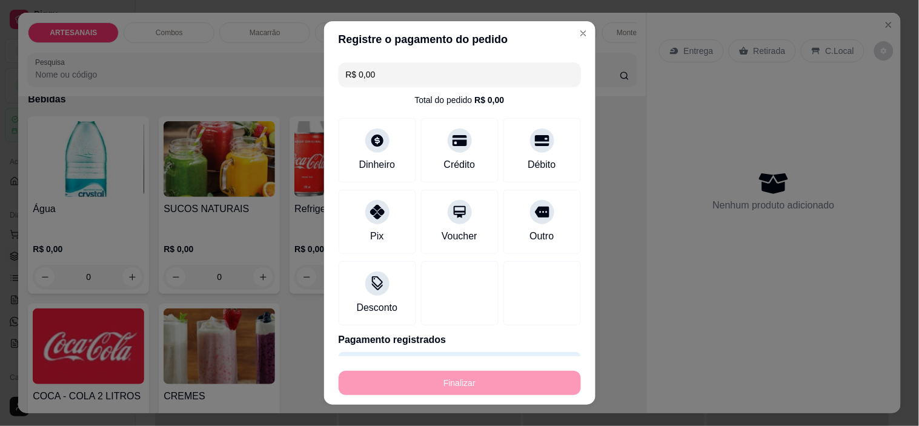
type input "-R$ 10,00"
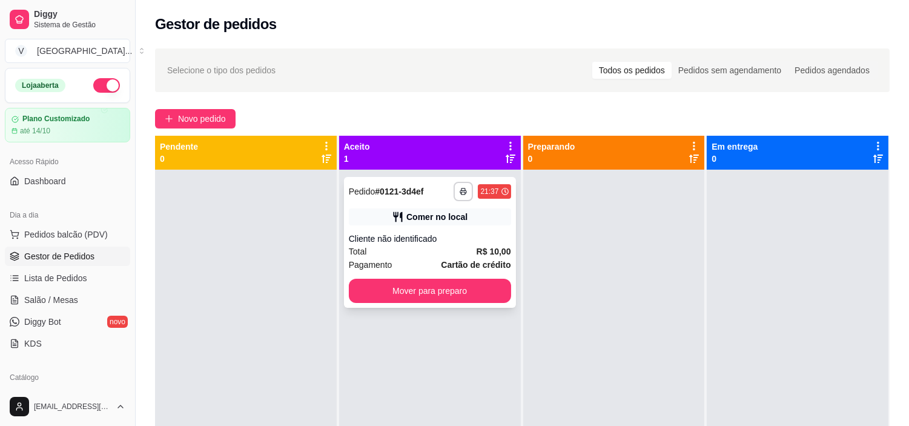
click at [463, 233] on div "Cliente não identificado" at bounding box center [430, 239] width 162 height 12
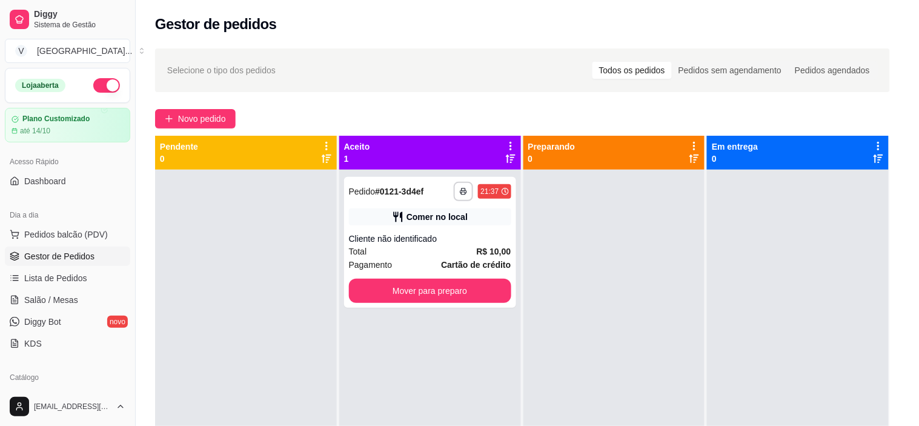
click at [590, 371] on button "Mover para preparo" at bounding box center [573, 367] width 94 height 24
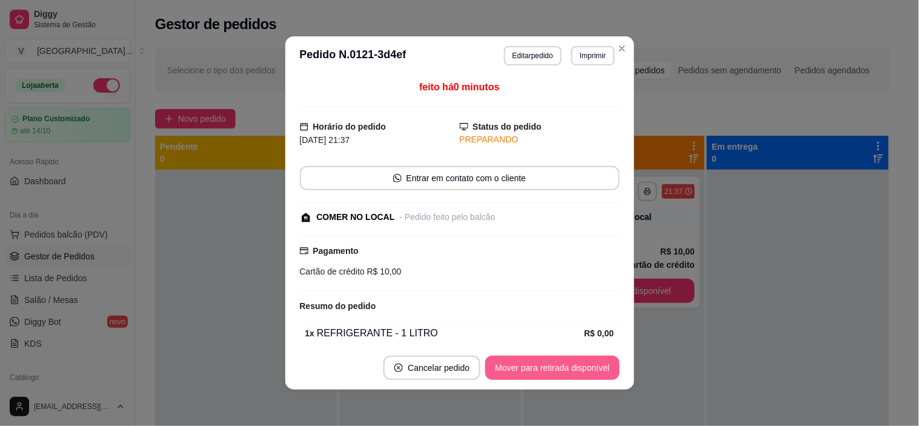
click at [590, 371] on button "Mover para retirada disponível" at bounding box center [552, 367] width 134 height 24
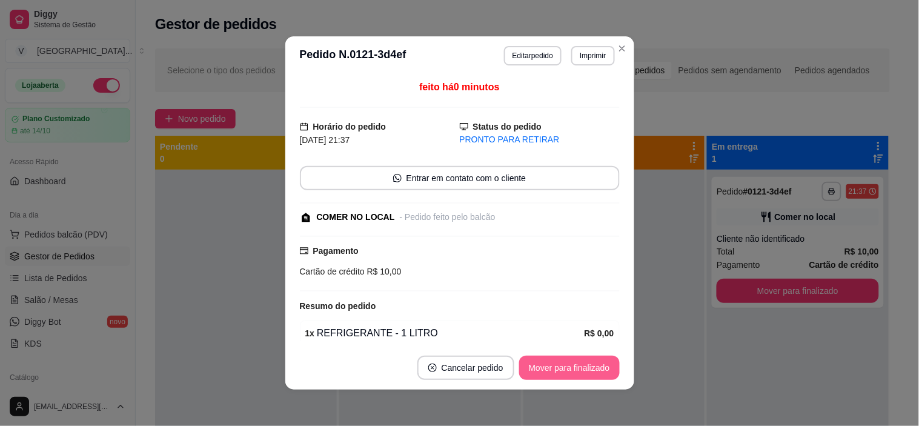
click at [590, 371] on button "Mover para finalizado" at bounding box center [569, 367] width 101 height 24
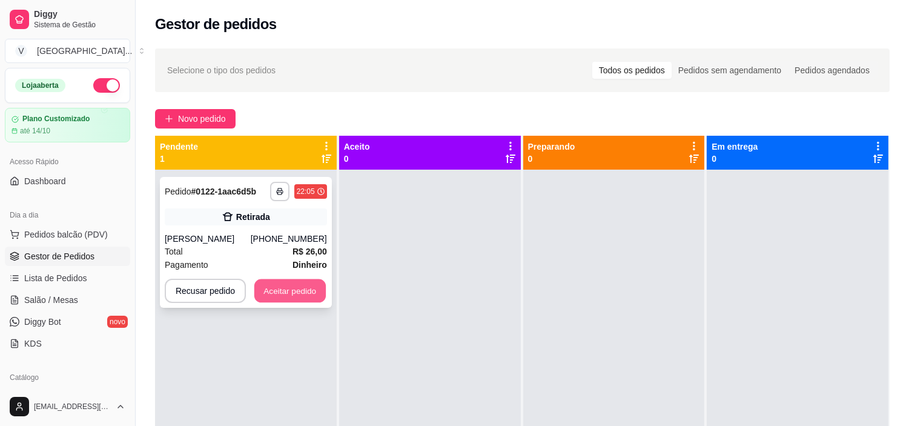
click at [294, 289] on button "Aceitar pedido" at bounding box center [289, 291] width 71 height 24
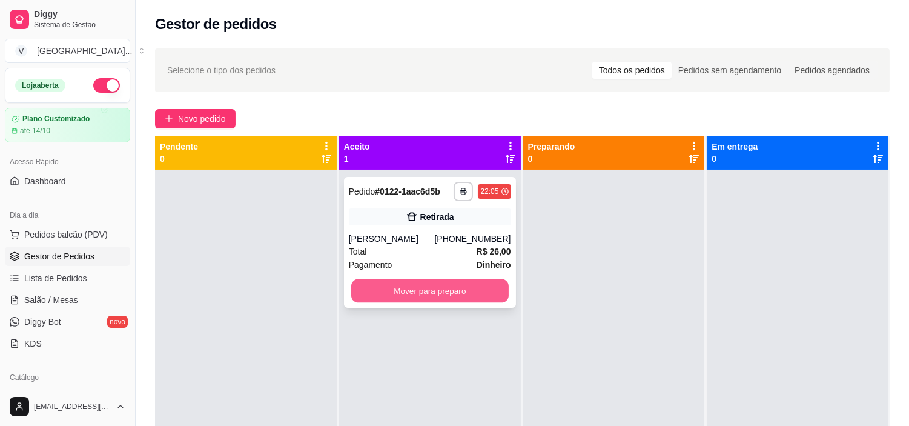
click at [495, 280] on button "Mover para preparo" at bounding box center [429, 291] width 157 height 24
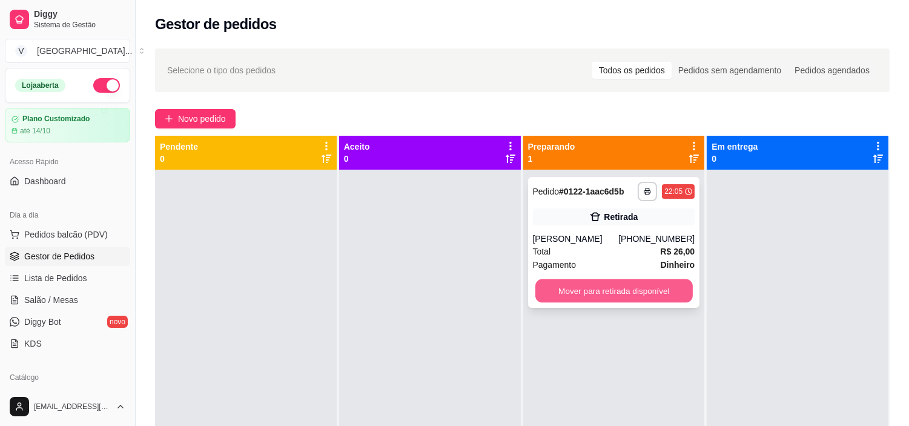
click at [618, 288] on button "Mover para retirada disponível" at bounding box center [613, 291] width 157 height 24
click at [651, 291] on button "Mover para retirada disponível" at bounding box center [614, 291] width 162 height 24
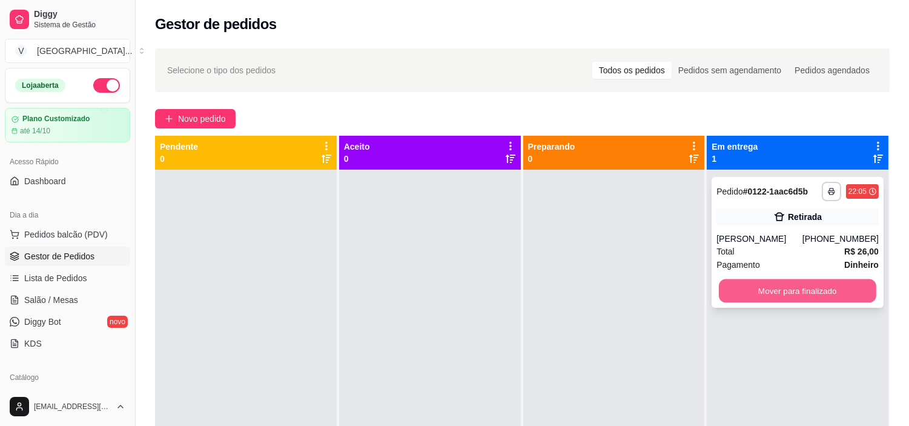
click at [785, 288] on button "Mover para finalizado" at bounding box center [797, 291] width 157 height 24
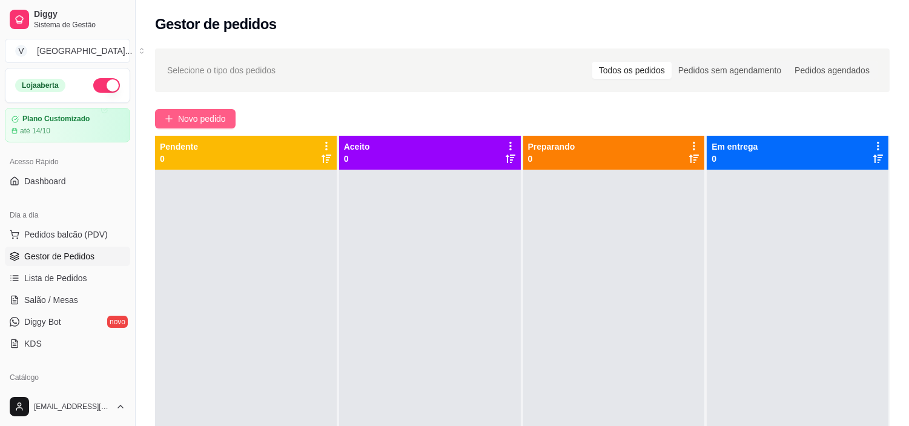
click at [221, 116] on span "Novo pedido" at bounding box center [202, 118] width 48 height 13
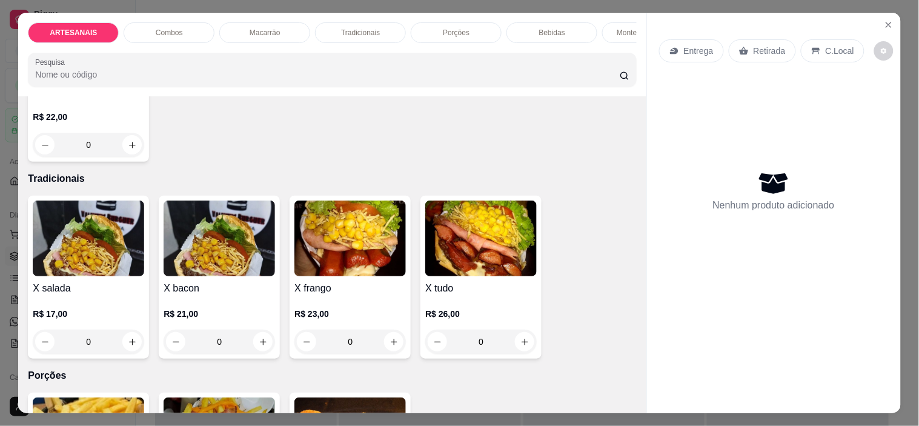
scroll to position [807, 0]
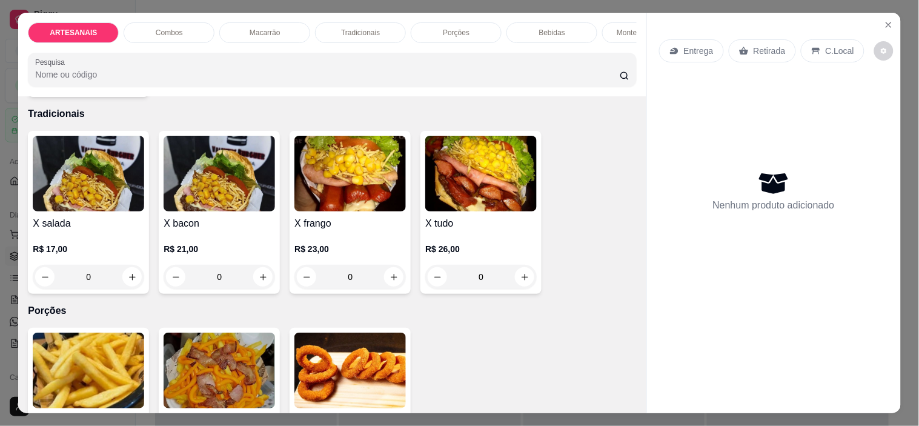
click at [527, 282] on div "0" at bounding box center [480, 277] width 111 height 24
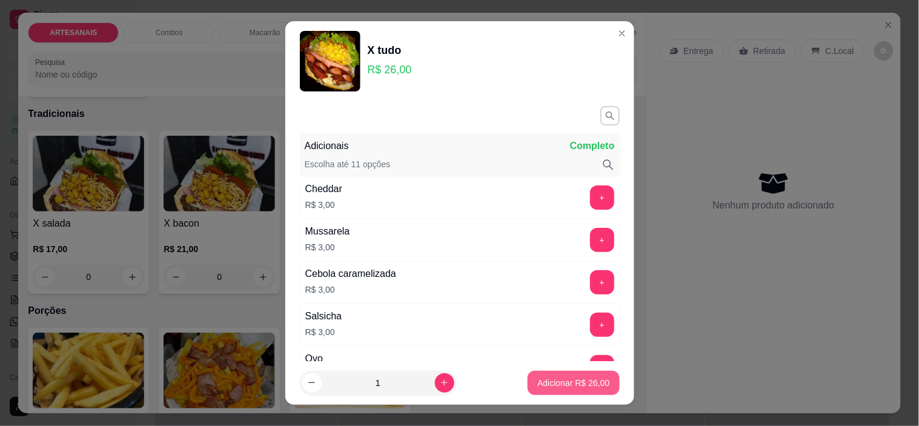
click at [537, 380] on p "Adicionar R$ 26,00" at bounding box center [573, 383] width 72 height 12
type input "1"
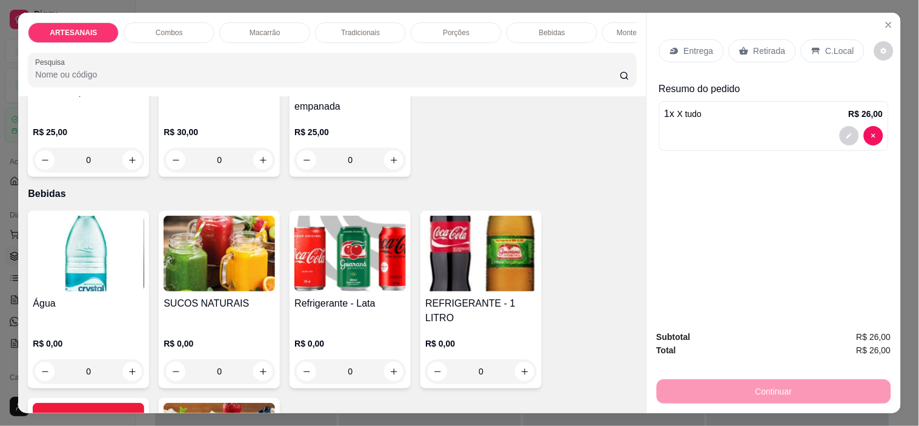
scroll to position [1211, 0]
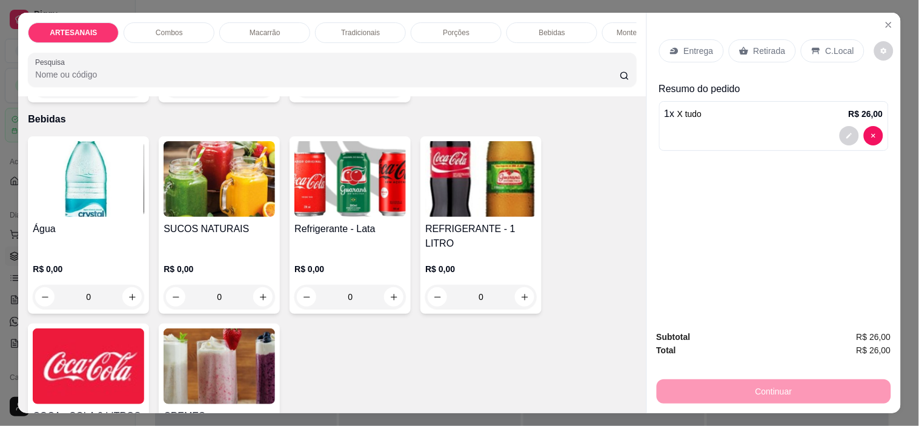
click at [527, 285] on div "0" at bounding box center [480, 297] width 111 height 24
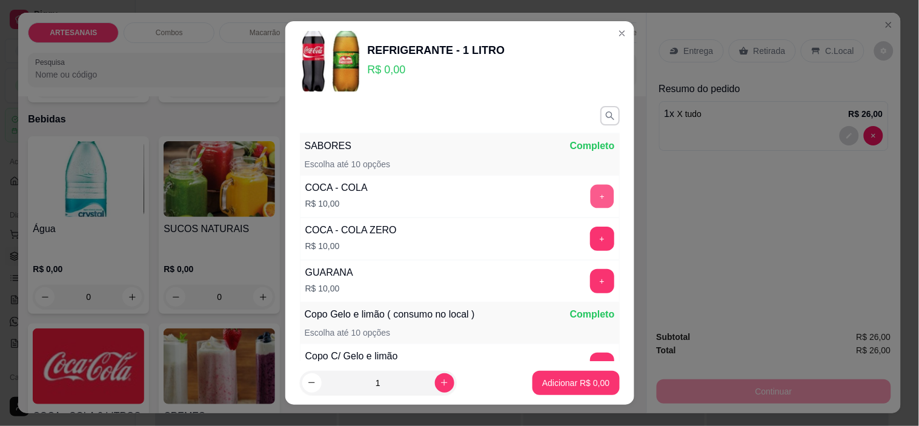
click at [590, 199] on button "+" at bounding box center [602, 197] width 24 height 24
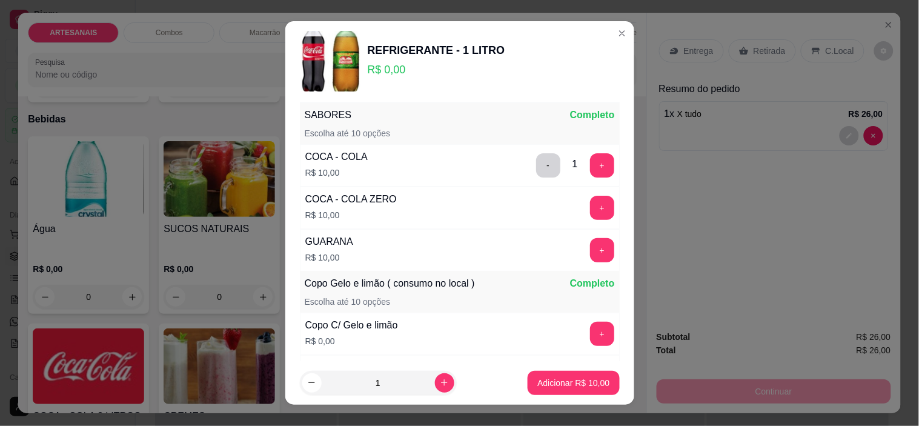
scroll to position [0, 0]
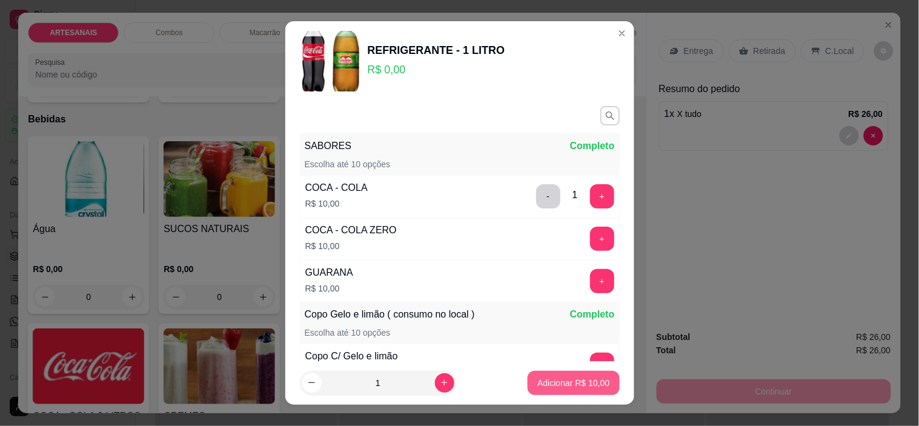
click at [561, 380] on p "Adicionar R$ 10,00" at bounding box center [573, 383] width 72 height 12
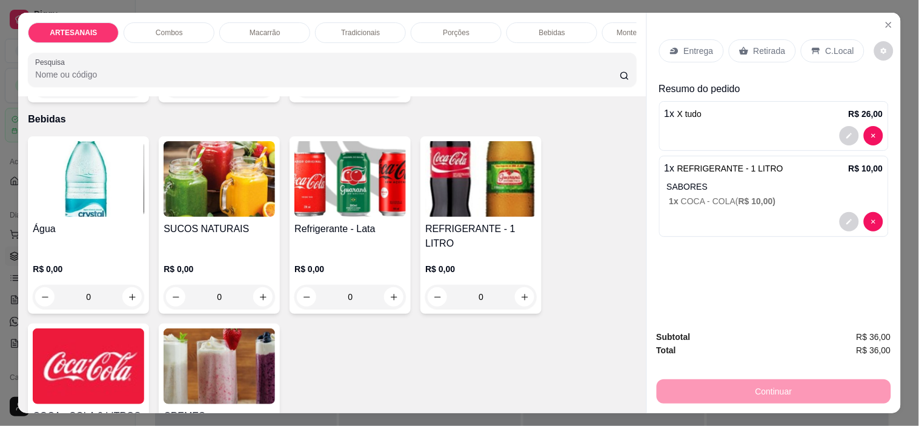
click at [771, 39] on div "Retirada" at bounding box center [761, 50] width 67 height 23
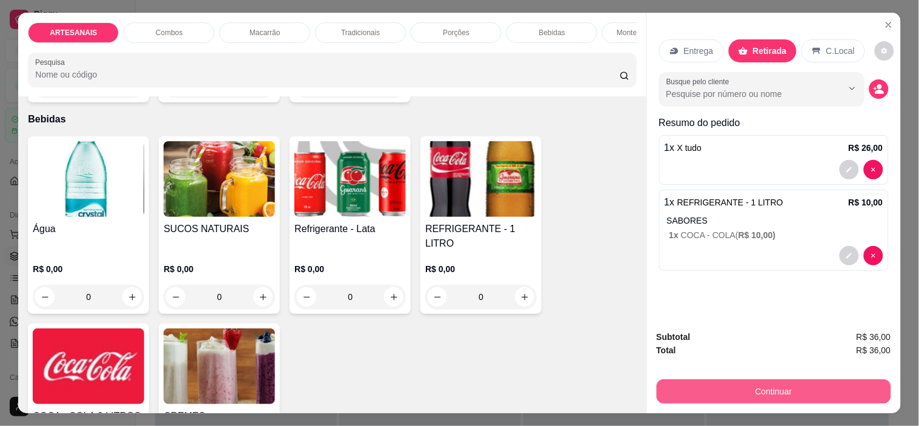
click at [833, 385] on button "Continuar" at bounding box center [773, 391] width 234 height 24
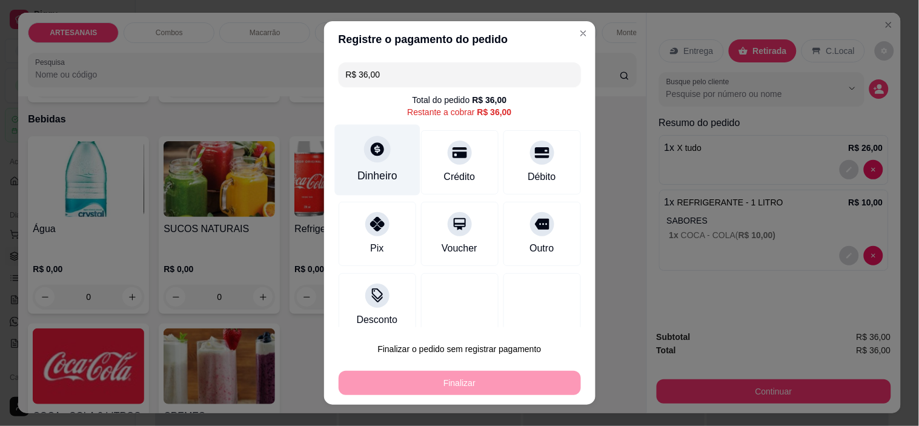
click at [373, 166] on div "Dinheiro" at bounding box center [376, 160] width 85 height 71
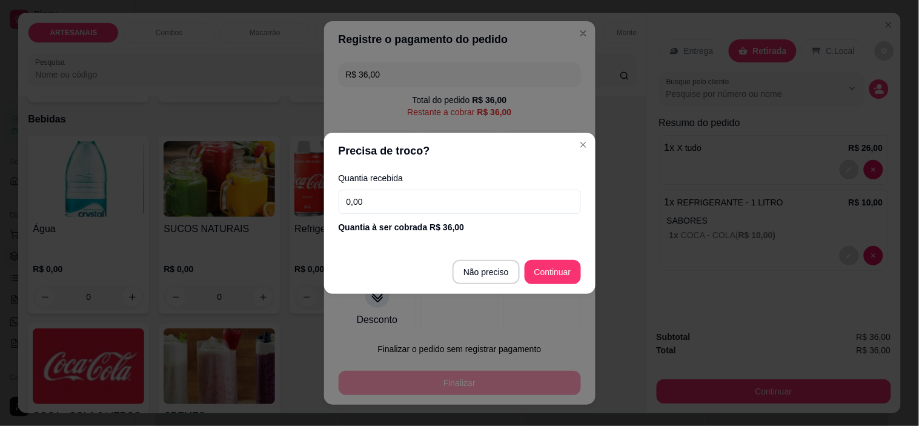
click at [495, 205] on input "0,00" at bounding box center [459, 202] width 242 height 24
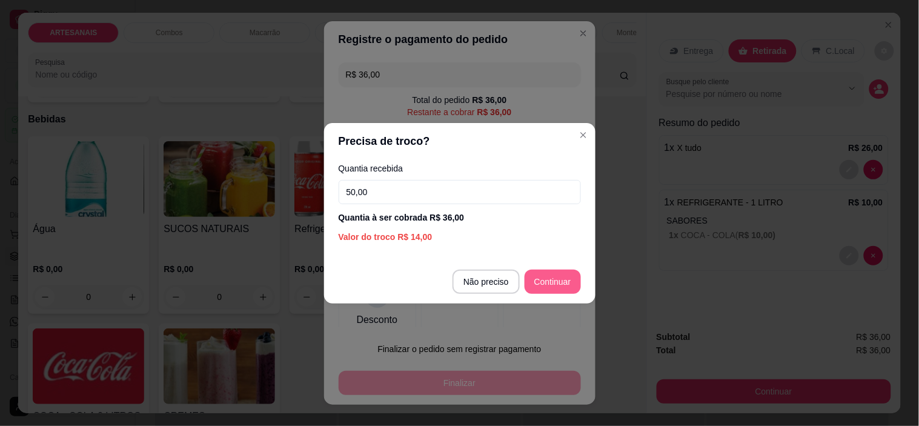
type input "50,00"
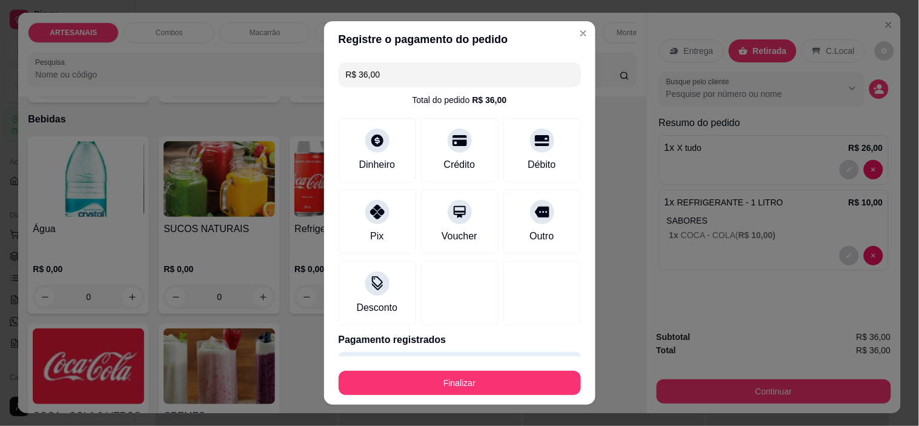
type input "R$ 0,00"
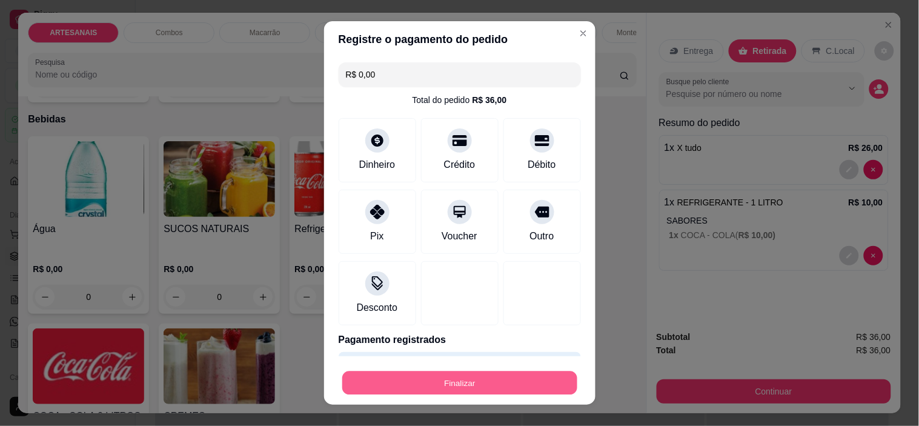
click at [519, 377] on button "Finalizar" at bounding box center [459, 383] width 235 height 24
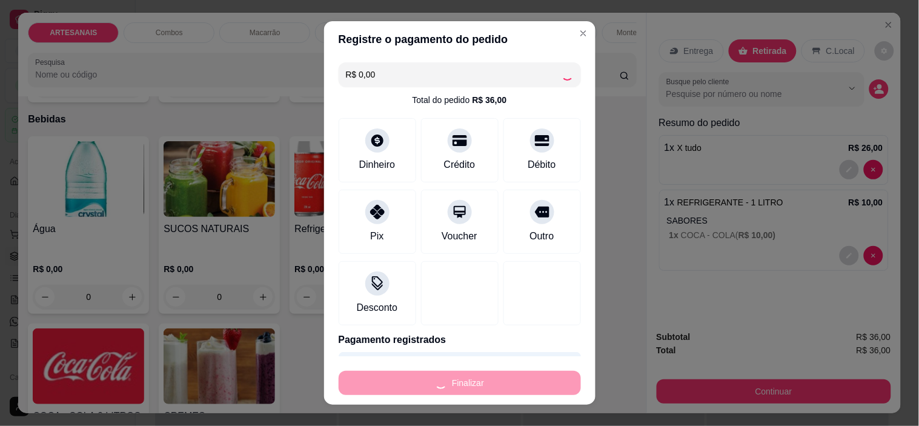
type input "0"
type input "-R$ 36,00"
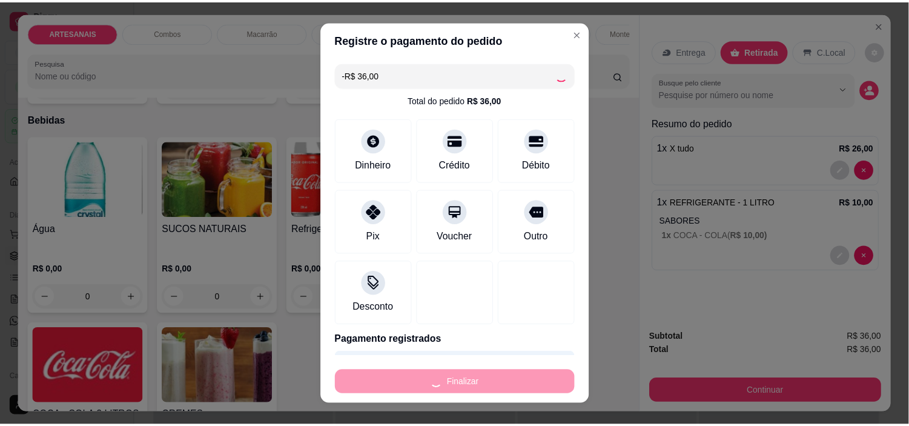
scroll to position [1209, 0]
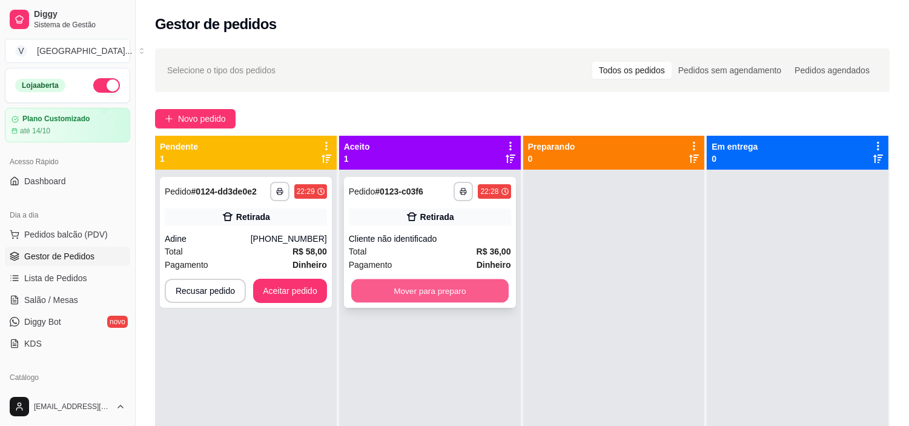
click at [415, 288] on button "Mover para preparo" at bounding box center [429, 291] width 157 height 24
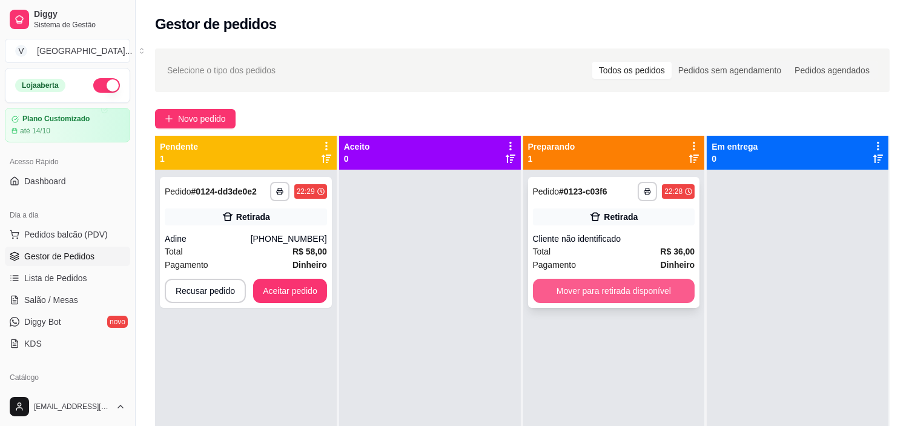
click at [637, 287] on button "Mover para retirada disponível" at bounding box center [614, 291] width 162 height 24
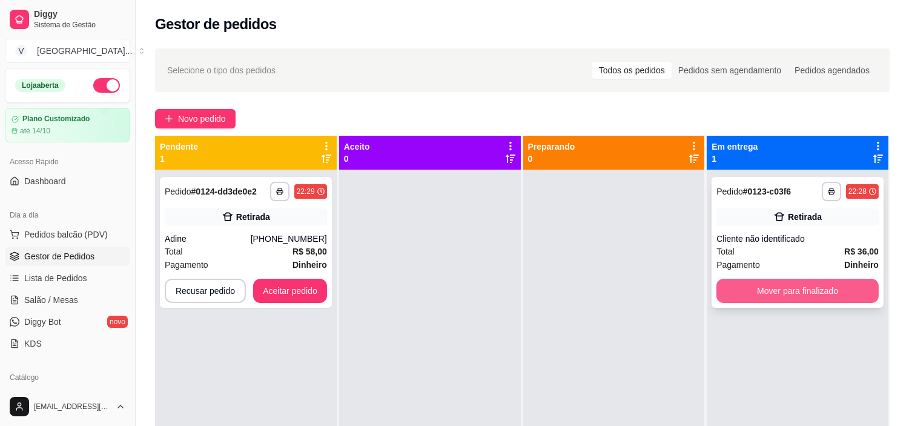
click at [784, 289] on button "Mover para finalizado" at bounding box center [797, 291] width 162 height 24
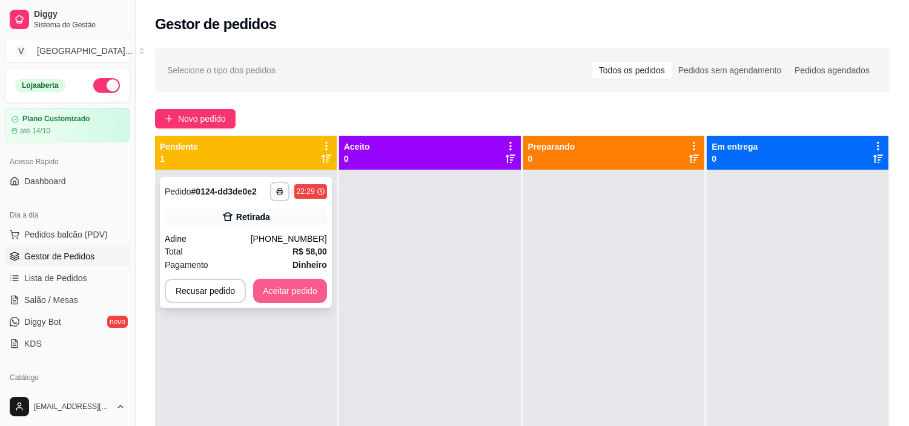
click at [300, 299] on button "Aceitar pedido" at bounding box center [290, 291] width 74 height 24
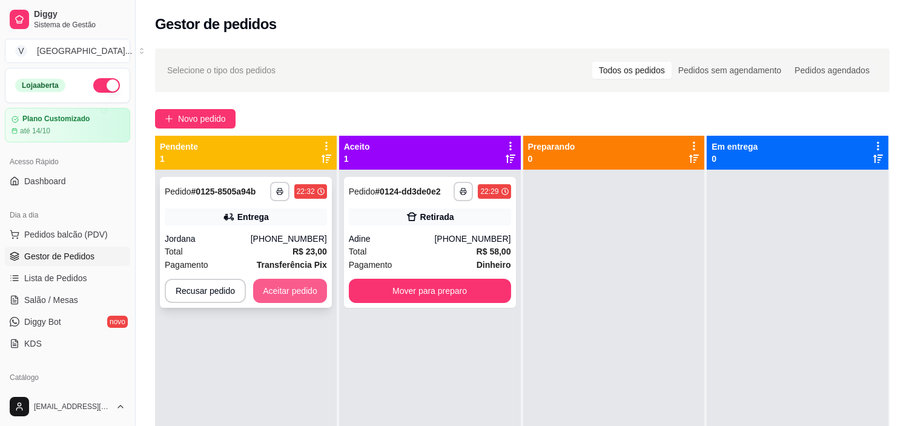
click at [312, 286] on button "Aceitar pedido" at bounding box center [290, 291] width 74 height 24
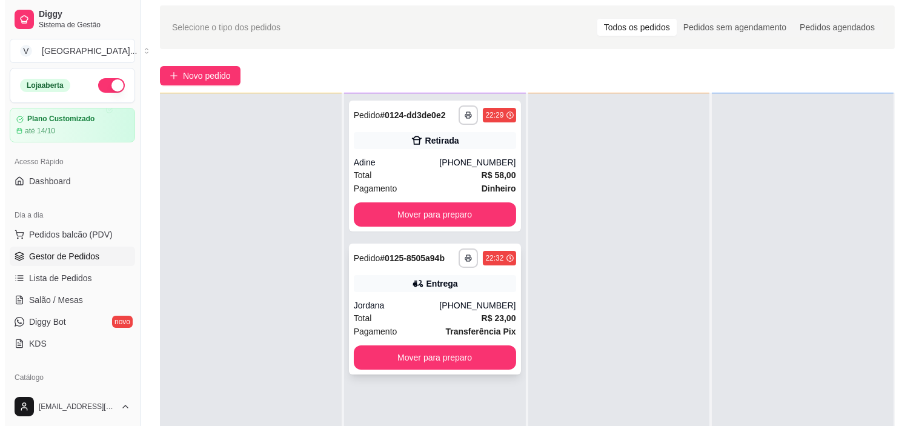
scroll to position [67, 0]
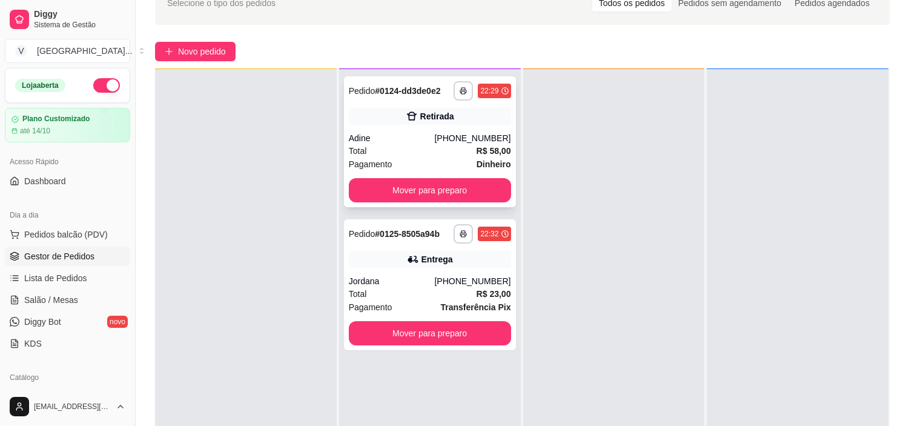
click at [480, 122] on div "Retirada" at bounding box center [430, 116] width 162 height 17
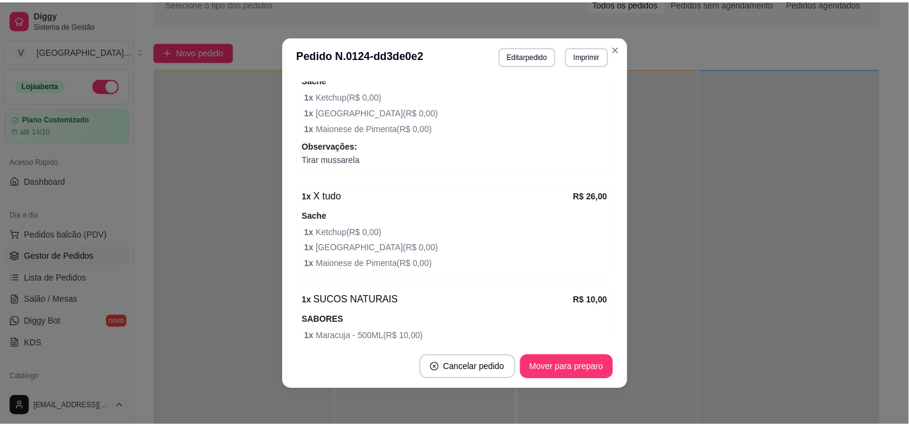
scroll to position [336, 0]
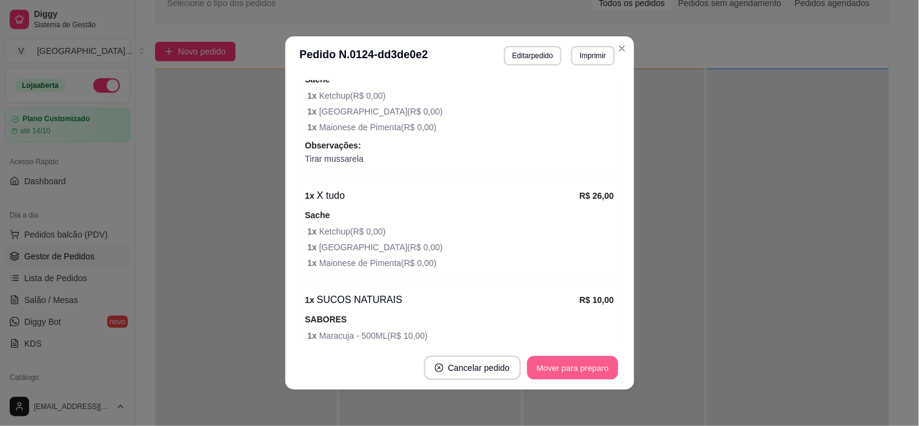
click at [576, 364] on button "Mover para preparo" at bounding box center [572, 368] width 91 height 24
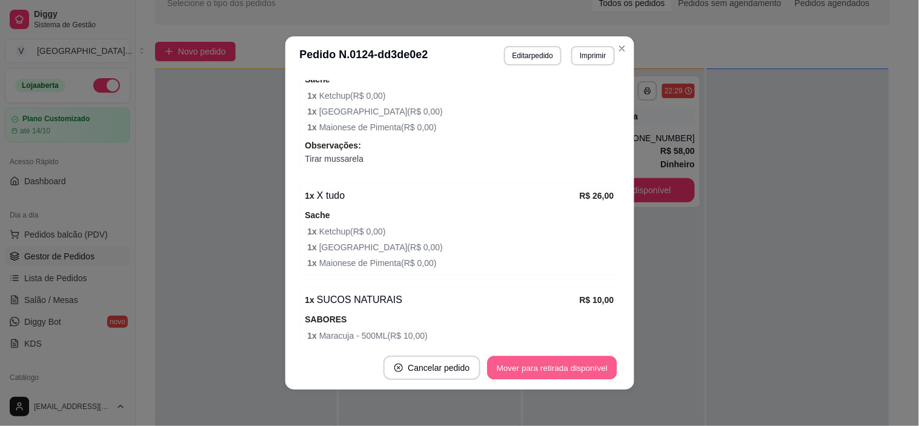
click at [578, 336] on section "**********" at bounding box center [459, 212] width 349 height 353
click at [586, 365] on button "Mover para retirada disponível" at bounding box center [552, 368] width 130 height 24
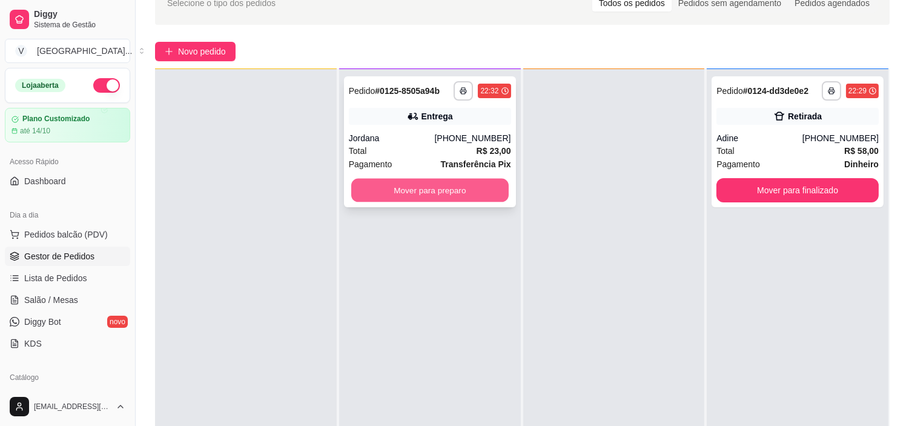
click at [471, 186] on button "Mover para preparo" at bounding box center [429, 191] width 157 height 24
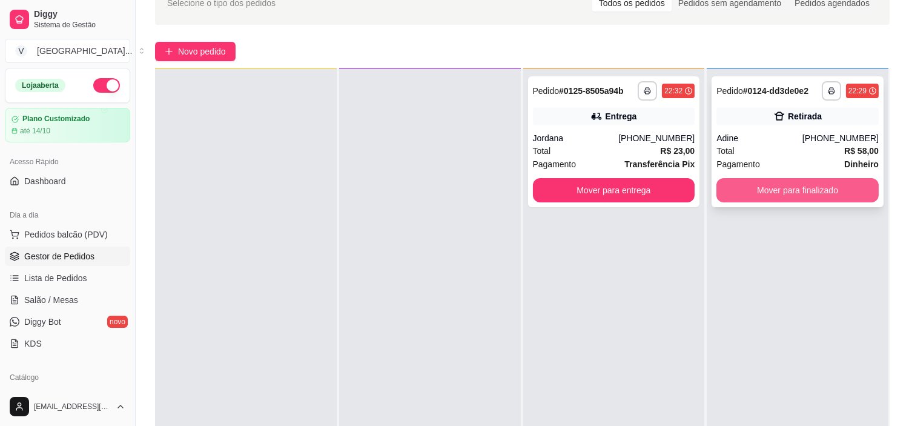
click at [832, 193] on button "Mover para finalizado" at bounding box center [797, 190] width 162 height 24
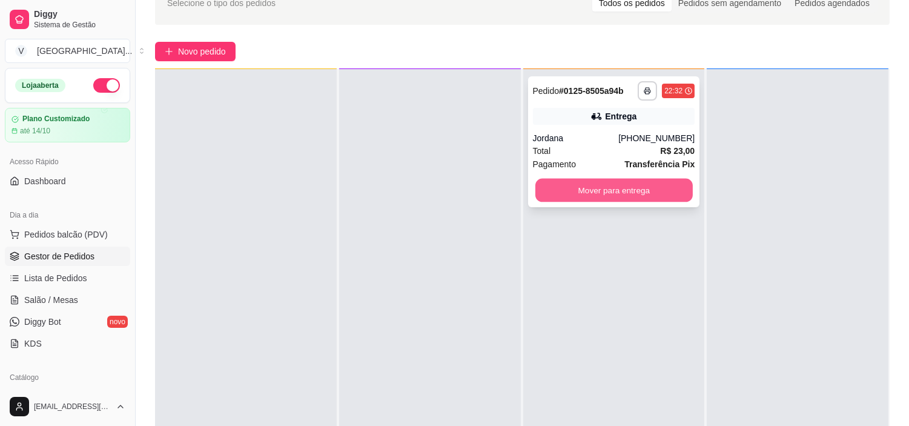
click at [572, 185] on button "Mover para entrega" at bounding box center [613, 191] width 157 height 24
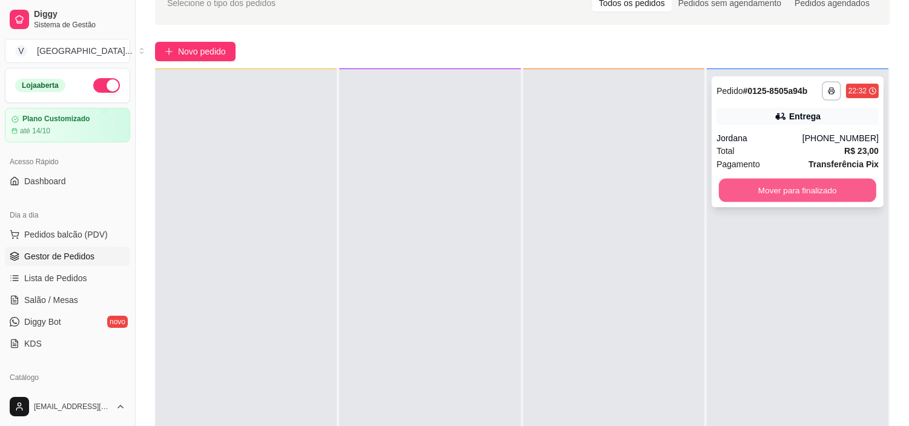
click at [845, 192] on button "Mover para finalizado" at bounding box center [797, 191] width 157 height 24
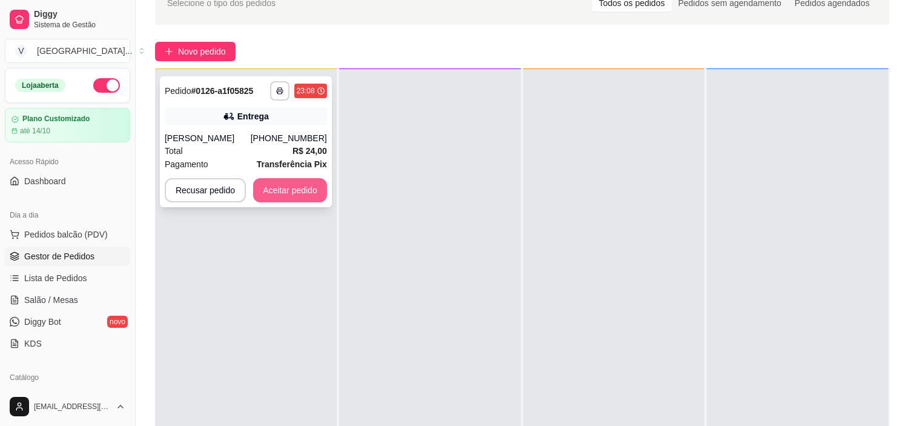
click at [301, 193] on button "Aceitar pedido" at bounding box center [290, 190] width 74 height 24
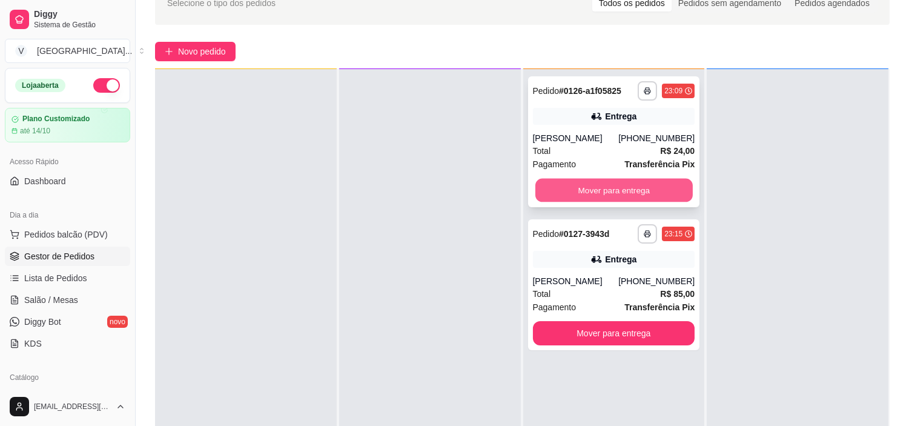
click at [602, 185] on button "Mover para entrega" at bounding box center [613, 191] width 157 height 24
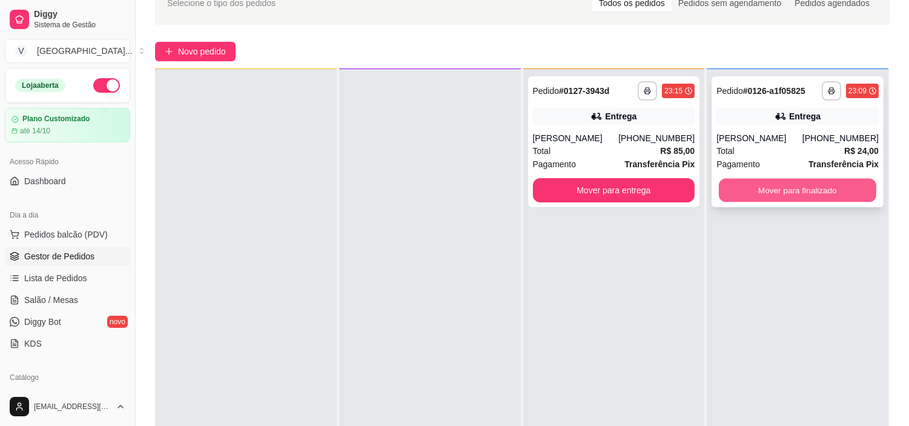
click at [814, 191] on button "Mover para finalizado" at bounding box center [797, 191] width 157 height 24
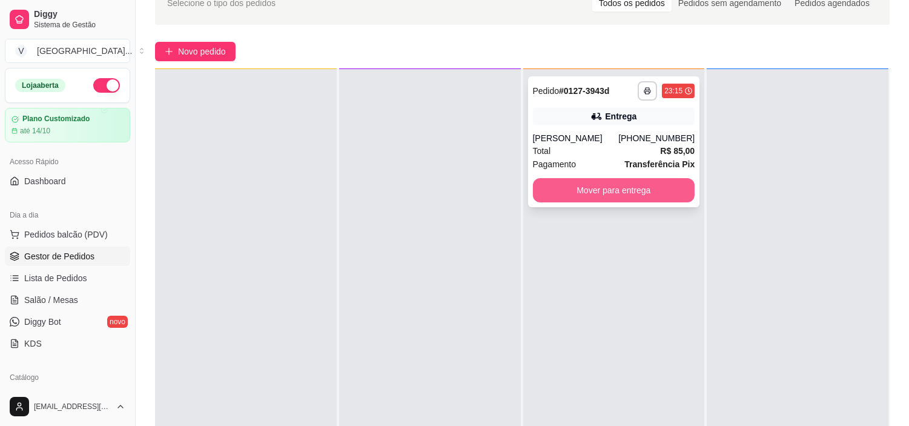
click at [576, 183] on button "Mover para entrega" at bounding box center [614, 190] width 162 height 24
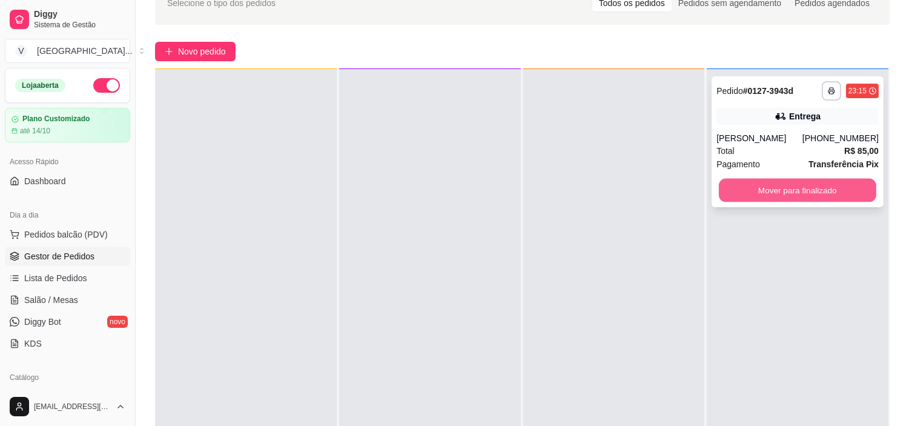
click at [828, 194] on button "Mover para finalizado" at bounding box center [797, 191] width 157 height 24
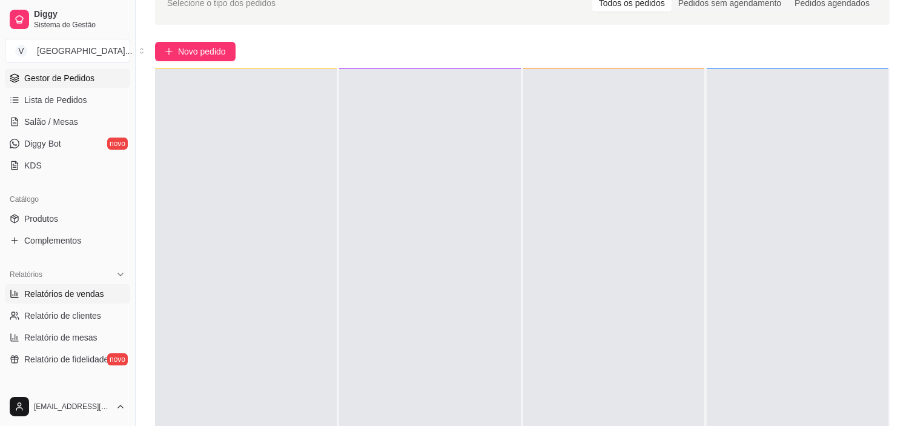
scroll to position [202, 0]
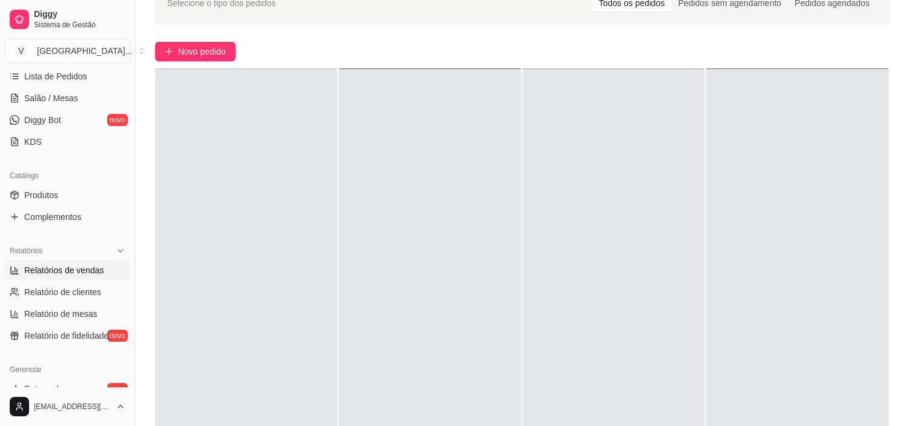
click at [62, 272] on span "Relatórios de vendas" at bounding box center [64, 270] width 80 height 12
select select "ALL"
select select "0"
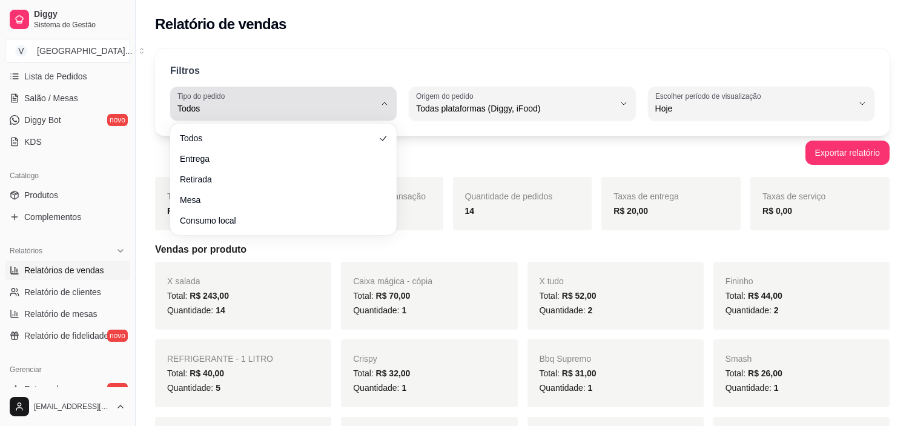
click at [263, 101] on div "Todos" at bounding box center [275, 103] width 197 height 24
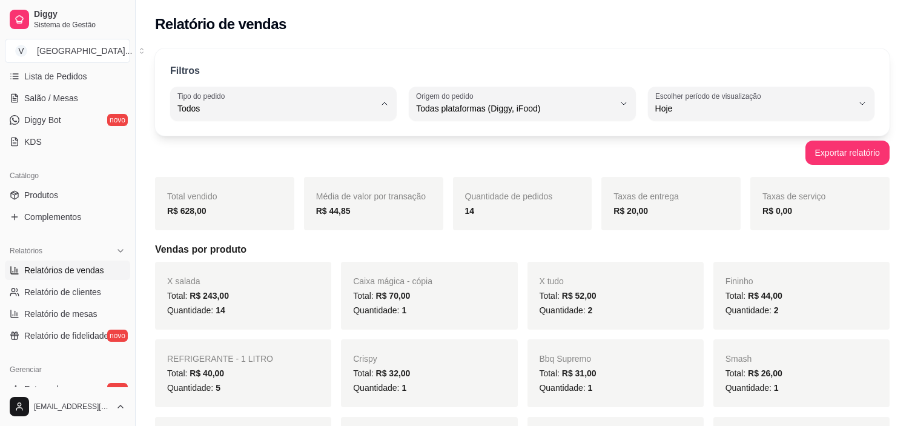
click at [253, 154] on span "Entrega" at bounding box center [277, 157] width 187 height 12
type input "DELIVERY"
select select "DELIVERY"
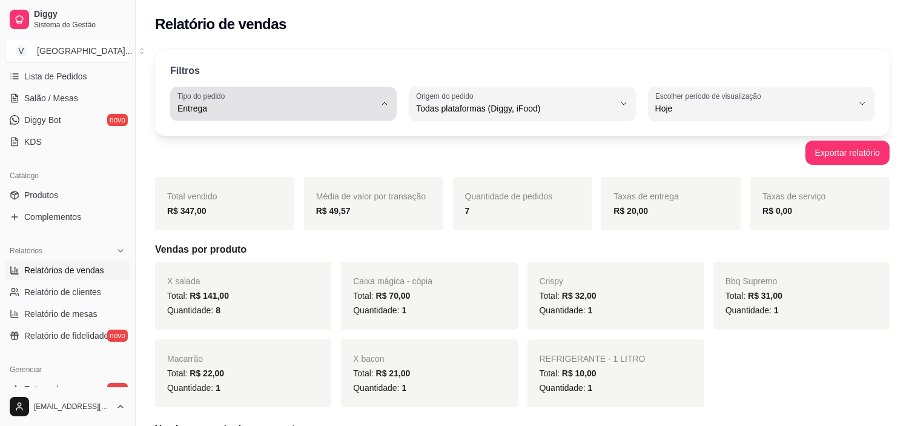
click at [295, 97] on div "Entrega" at bounding box center [275, 103] width 197 height 24
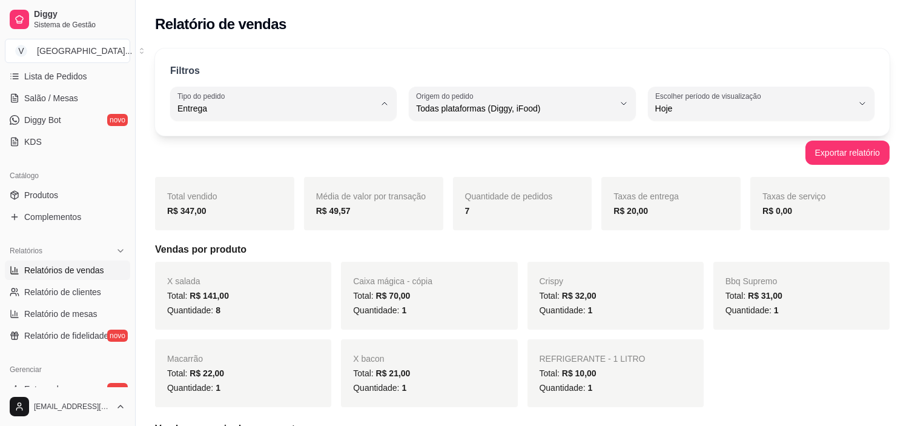
click at [292, 138] on span "Todos" at bounding box center [277, 137] width 187 height 12
type input "ALL"
select select "ALL"
